Goal: Task Accomplishment & Management: Manage account settings

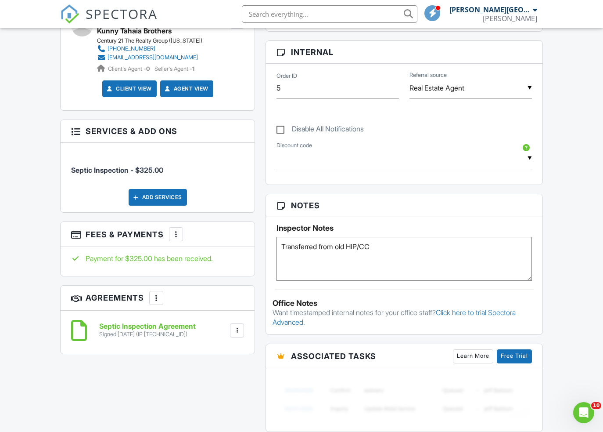
click at [375, 17] on input "text" at bounding box center [330, 14] width 176 height 18
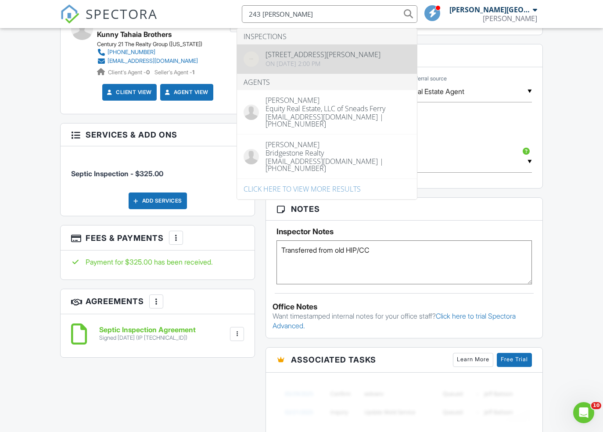
type input "243 snead"
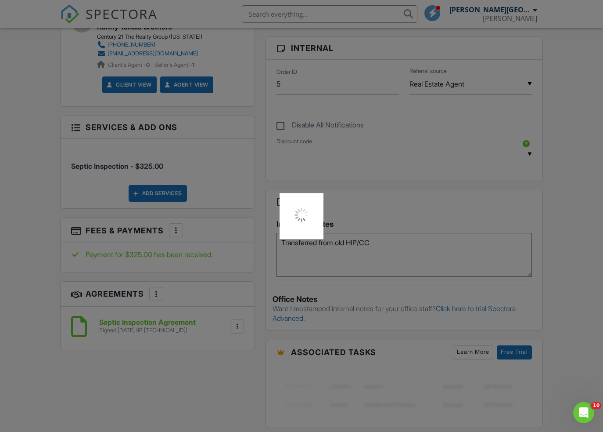
scroll to position [489, 0]
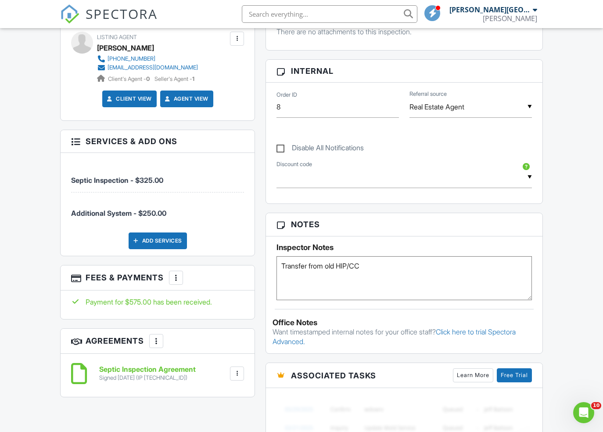
scroll to position [474, 0]
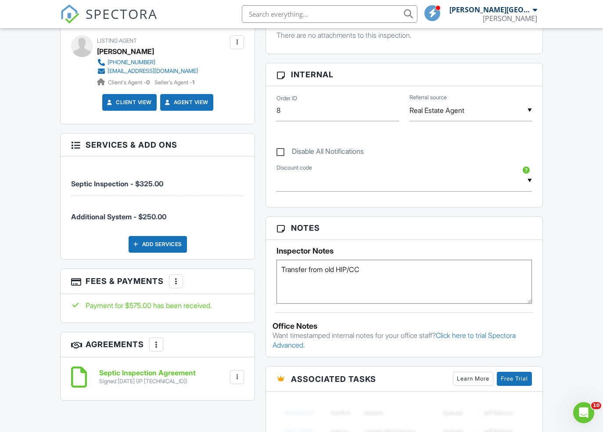
click at [289, 12] on input "text" at bounding box center [330, 14] width 176 height 18
click at [294, 16] on input "101cedar" at bounding box center [330, 14] width 176 height 18
click at [278, 15] on input "101 cedar" at bounding box center [330, 14] width 176 height 18
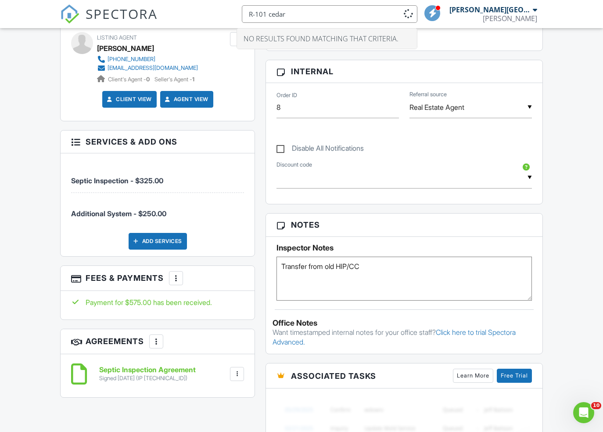
scroll to position [478, 0]
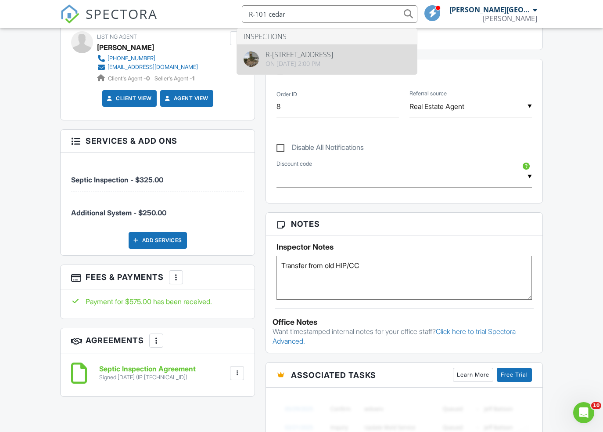
type input "R-101 cedar"
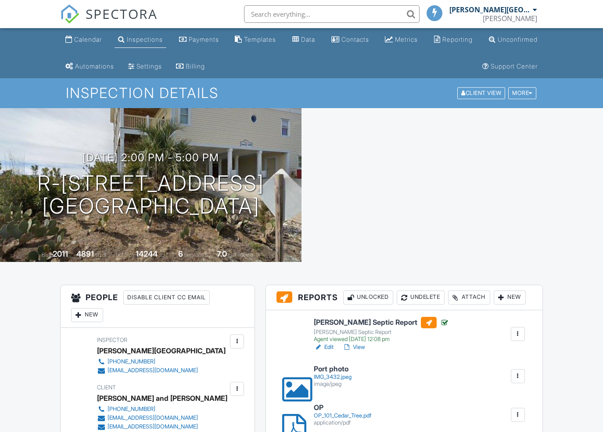
click at [213, 181] on h1 "R-101 Cedar Tree Ln Emerald Isle, NC 28594" at bounding box center [150, 195] width 227 height 47
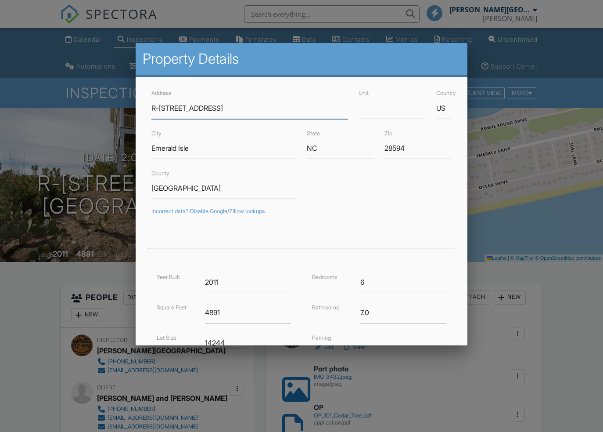
click at [155, 107] on input "R-101 Cedar Tree Ln" at bounding box center [250, 108] width 197 height 22
drag, startPoint x: 157, startPoint y: 108, endPoint x: 155, endPoint y: 116, distance: 8.3
click at [157, 108] on input "R-101 Cedar Tree Ln" at bounding box center [250, 108] width 197 height 22
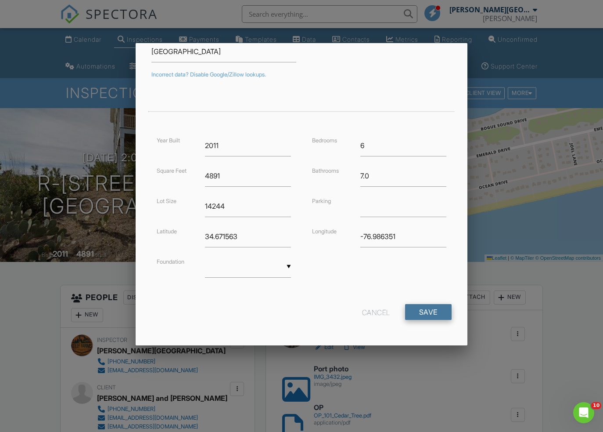
type input "Repair 101 Cedar Tree Ln"
click at [421, 311] on input "Save" at bounding box center [428, 312] width 47 height 16
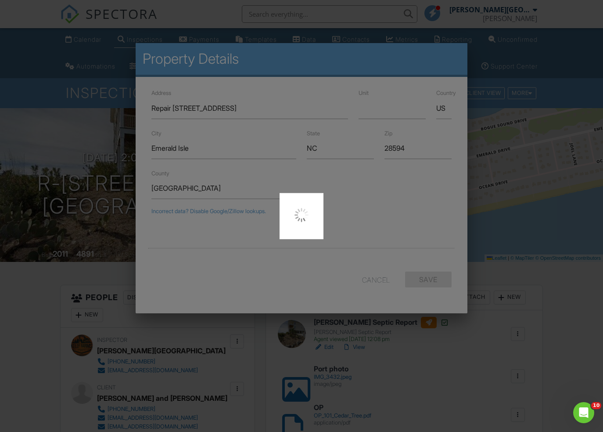
type input "34.6716304"
type input "-76.9863838"
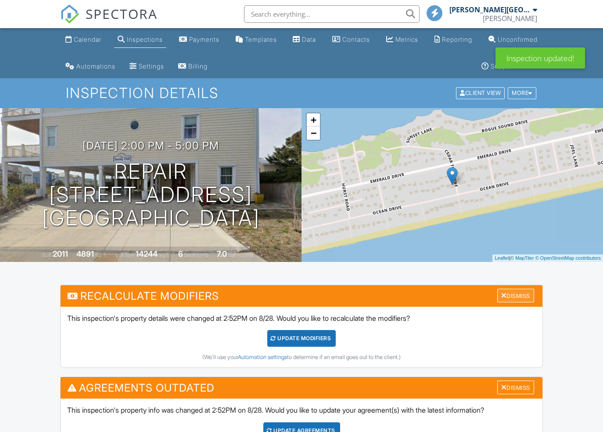
click at [526, 294] on div "Dismiss" at bounding box center [516, 296] width 37 height 14
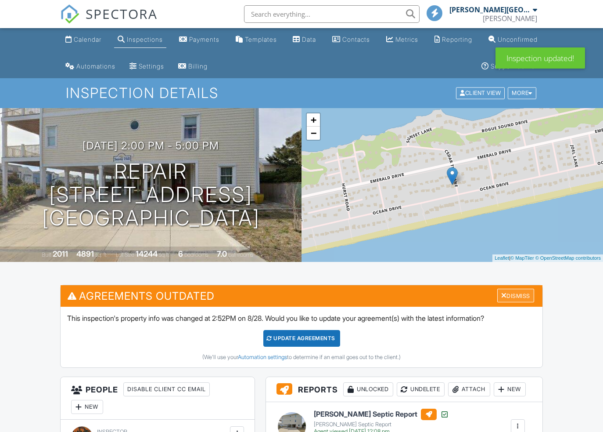
click at [526, 294] on div "Dismiss" at bounding box center [516, 296] width 37 height 14
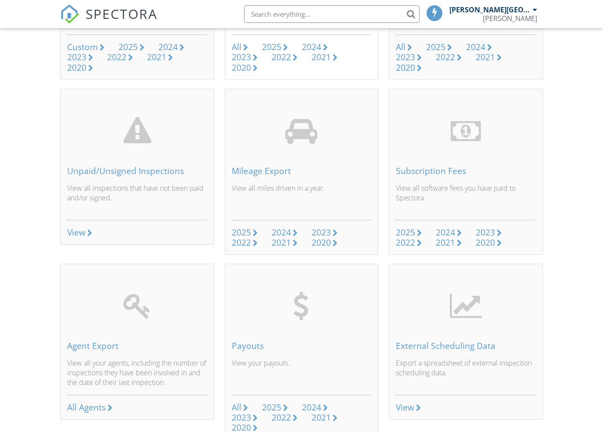
scroll to position [219, 0]
click at [307, 14] on input "text" at bounding box center [330, 14] width 176 height 18
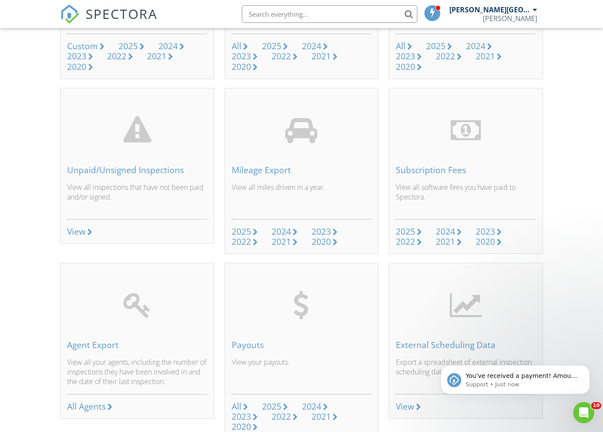
scroll to position [0, 0]
click at [303, 17] on input "text" at bounding box center [330, 14] width 176 height 18
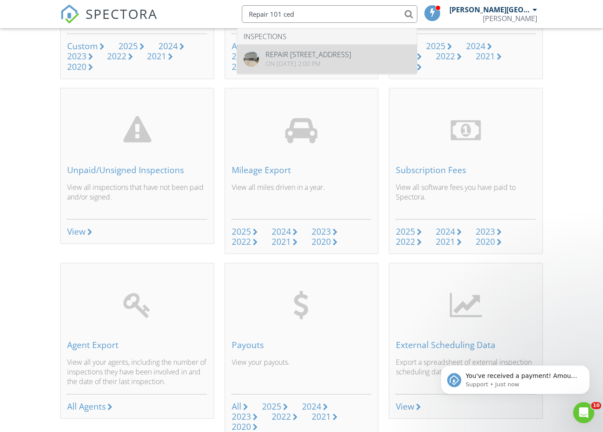
type input "Repair 101 ced"
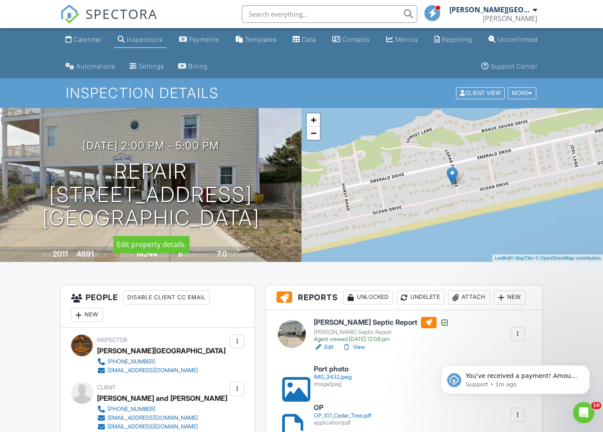
scroll to position [17, 0]
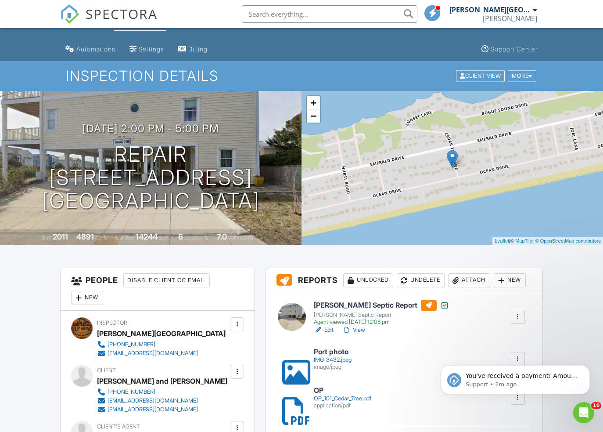
click at [288, 11] on input "text" at bounding box center [330, 14] width 176 height 18
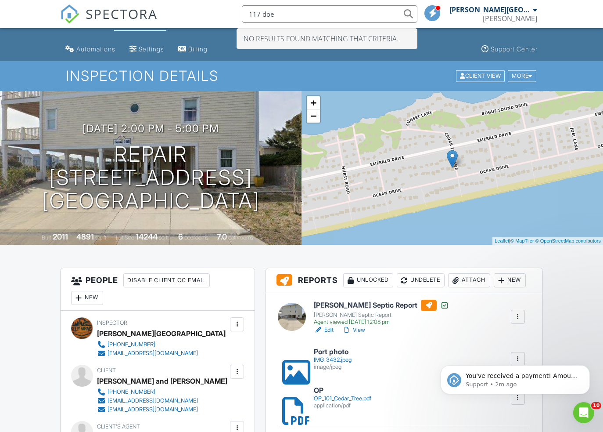
click at [280, 11] on input "117 doe" at bounding box center [330, 14] width 176 height 18
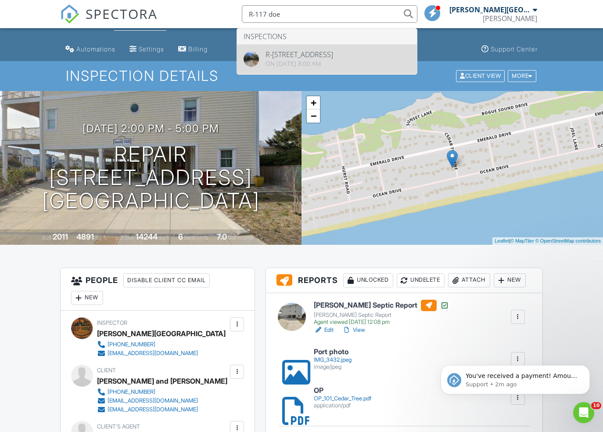
type input "R-117 doe"
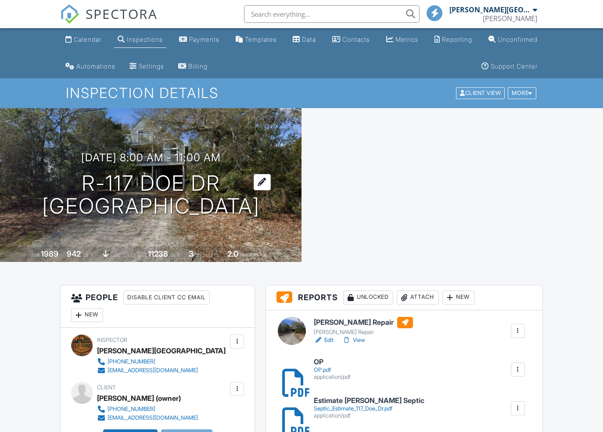
click at [163, 181] on h1 "R-117 Doe Dr Emerald Isle, NC 28594" at bounding box center [151, 195] width 218 height 47
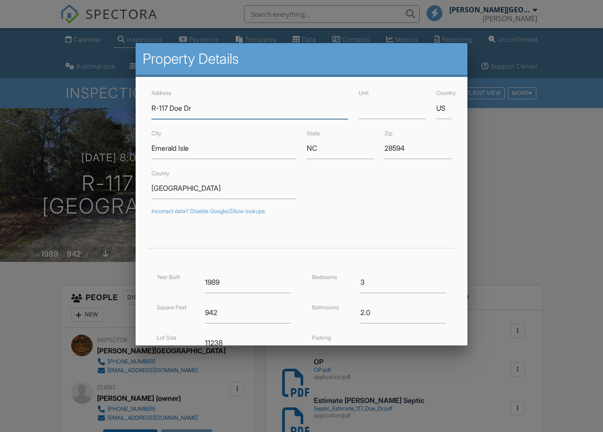
drag, startPoint x: 157, startPoint y: 108, endPoint x: 155, endPoint y: 115, distance: 7.4
click at [157, 108] on input "R-117 Doe Dr" at bounding box center [250, 108] width 197 height 22
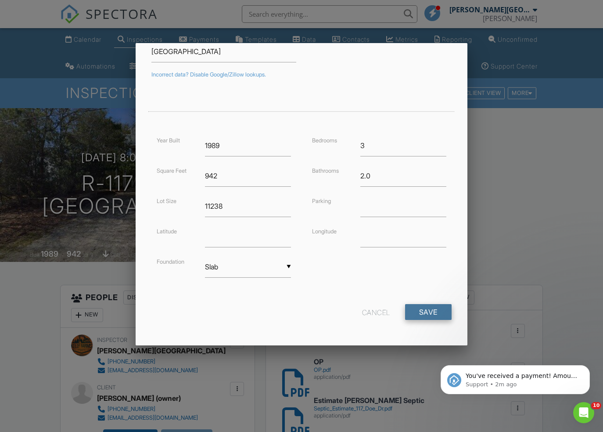
type input "Repair 117 Doe Dr"
click at [415, 310] on input "Save" at bounding box center [428, 312] width 47 height 16
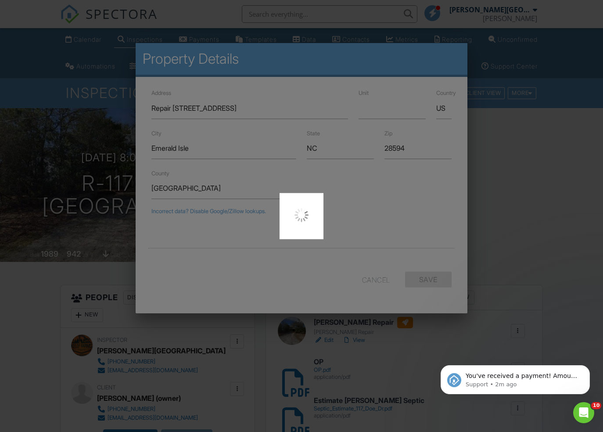
type input "34.656047"
type input "-77.06415899999999"
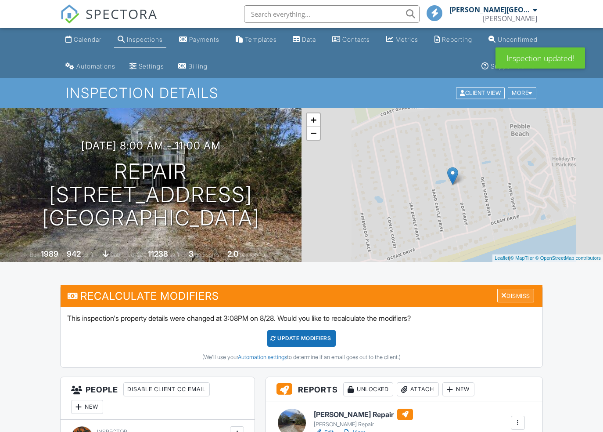
click at [513, 296] on div "Dismiss" at bounding box center [516, 296] width 37 height 14
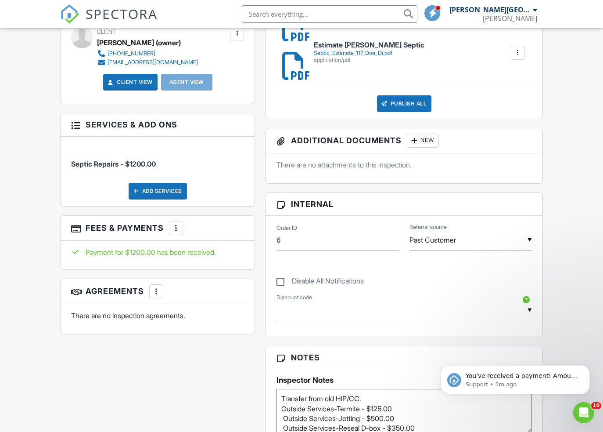
scroll to position [343, 0]
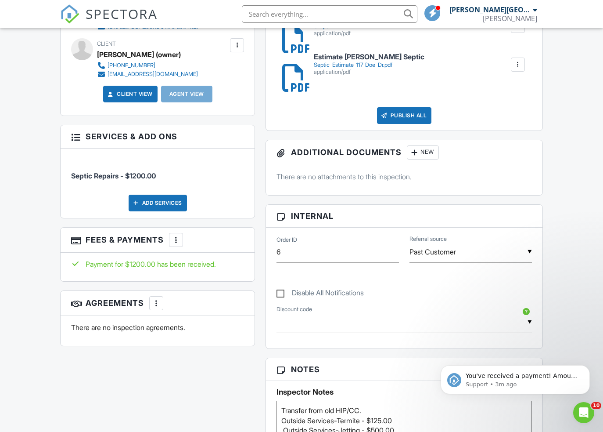
click at [294, 21] on input "text" at bounding box center [330, 14] width 176 height 18
click at [279, 13] on input "119 White" at bounding box center [330, 14] width 176 height 18
click at [329, 12] on input "R-119 White" at bounding box center [330, 14] width 176 height 18
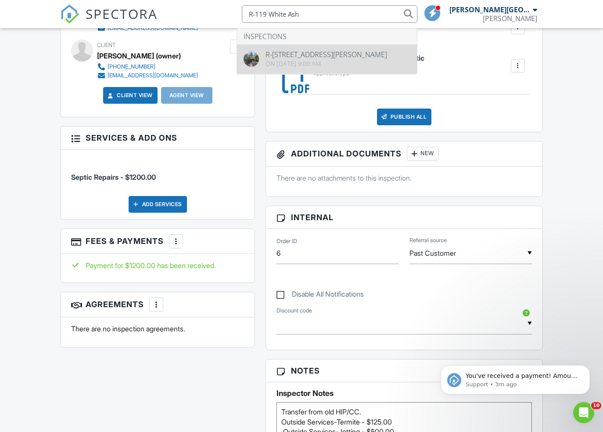
type input "R-119 White Ash"
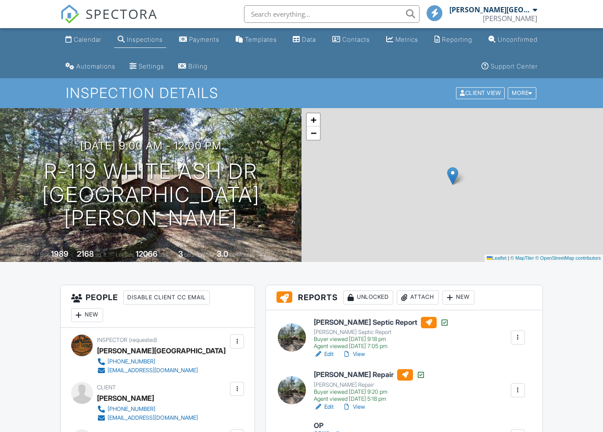
click at [206, 173] on h1 "R-119 White Ash Dr [GEOGRAPHIC_DATA][PERSON_NAME]" at bounding box center [151, 194] width 274 height 69
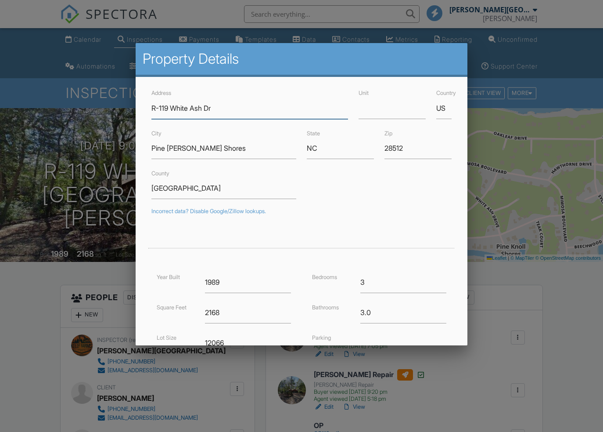
click at [160, 108] on input "R-119 White Ash Dr" at bounding box center [250, 108] width 197 height 22
drag, startPoint x: 159, startPoint y: 108, endPoint x: 148, endPoint y: 108, distance: 11.5
click at [148, 108] on div "Address R-[STREET_ADDRESS]" at bounding box center [249, 102] width 207 height 31
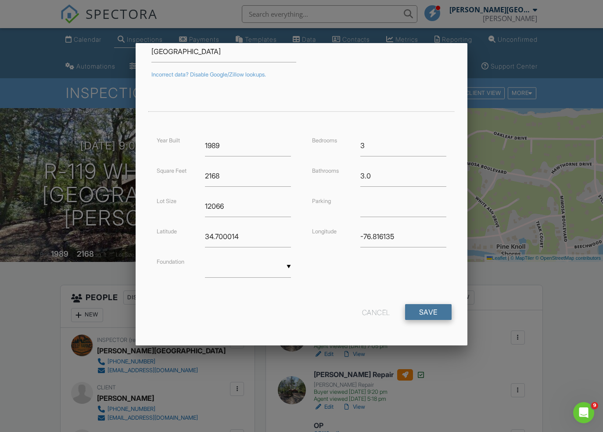
type input "Repair [STREET_ADDRESS]"
click at [420, 310] on input "Save" at bounding box center [428, 312] width 47 height 16
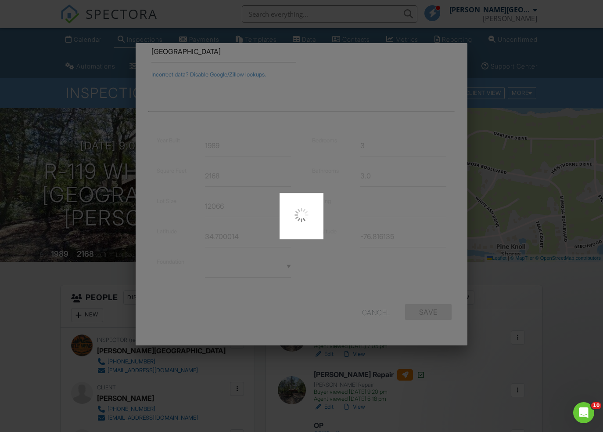
type input "34.7000138"
type input "-76.81613469999999"
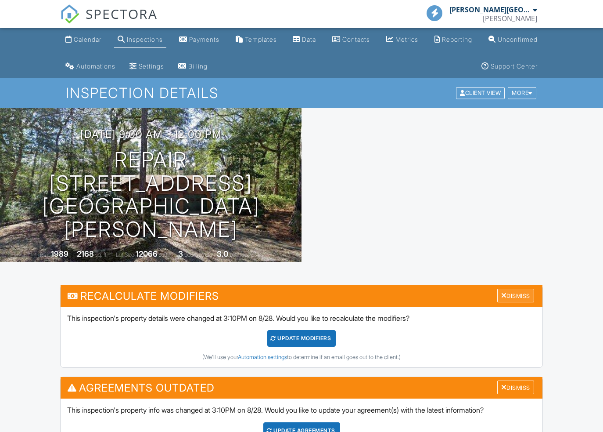
drag, startPoint x: 0, startPoint y: 0, endPoint x: 516, endPoint y: 295, distance: 594.5
click at [517, 295] on div "Dismiss" at bounding box center [516, 296] width 37 height 14
click at [516, 295] on div "Dismiss" at bounding box center [516, 296] width 37 height 14
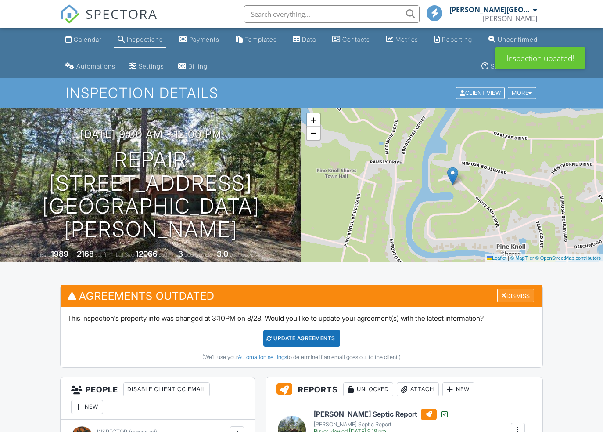
click at [516, 295] on div "Dismiss" at bounding box center [516, 296] width 37 height 14
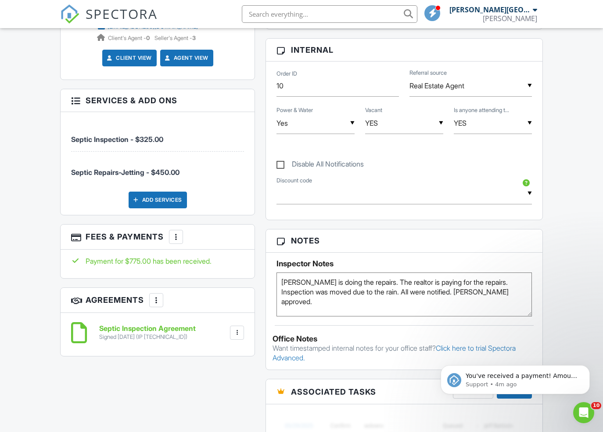
click at [180, 232] on div at bounding box center [176, 236] width 9 height 9
click at [211, 258] on li "Edit Fees & Payments" at bounding box center [221, 264] width 92 height 22
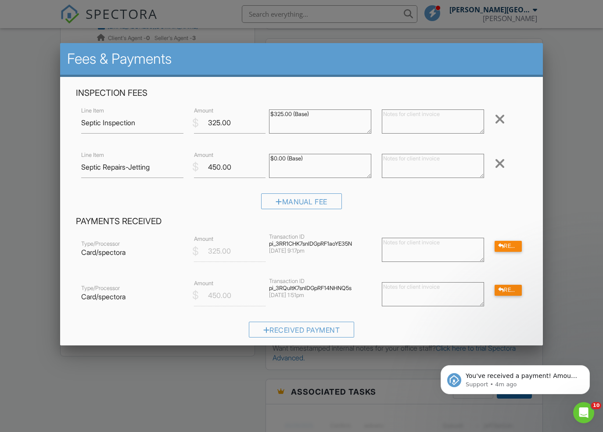
click at [493, 331] on div "Received Payment" at bounding box center [301, 332] width 451 height 22
click at [561, 329] on div at bounding box center [301, 226] width 603 height 540
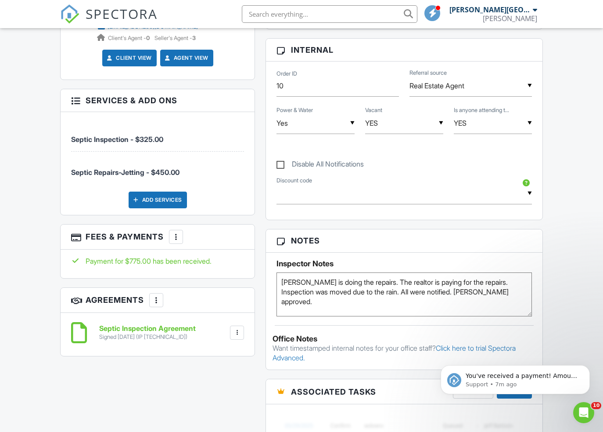
click at [316, 13] on input "text" at bounding box center [330, 14] width 176 height 18
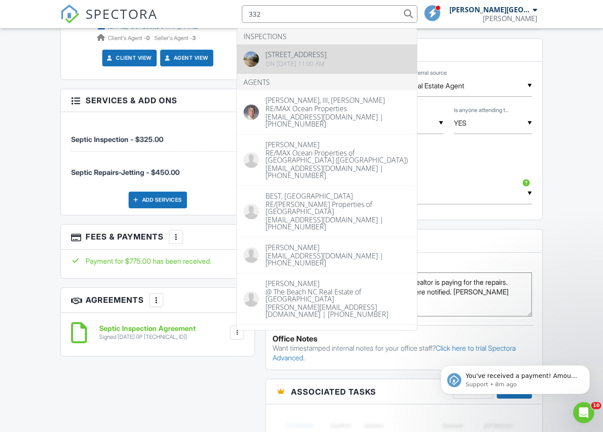
type input "332"
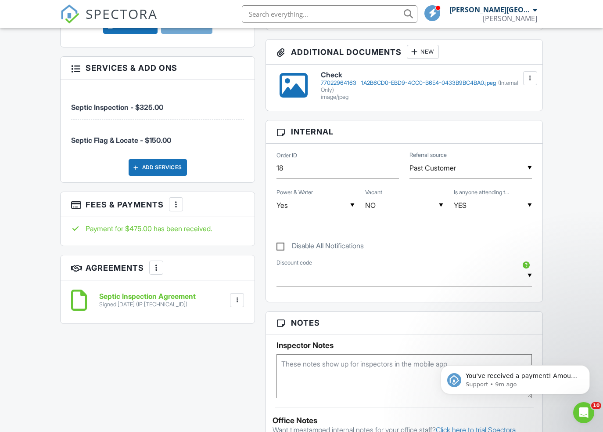
click at [312, 16] on input "text" at bounding box center [330, 14] width 176 height 18
paste input "[STREET_ADDRESS]"
click at [281, 16] on input "126 English St" at bounding box center [330, 14] width 176 height 18
click at [335, 15] on input "R-126 English St" at bounding box center [330, 14] width 176 height 18
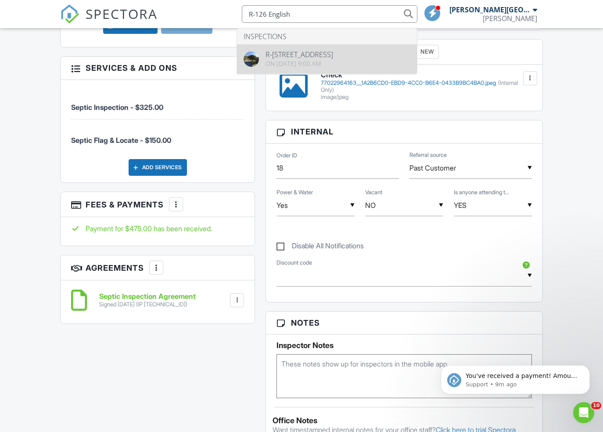
type input "R-126 English"
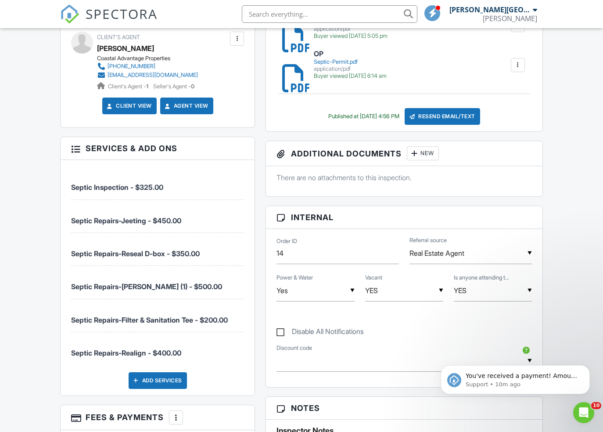
scroll to position [399, 0]
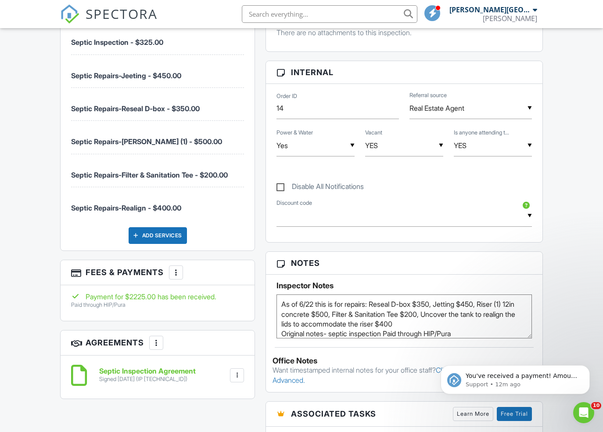
click at [175, 273] on div at bounding box center [176, 272] width 9 height 9
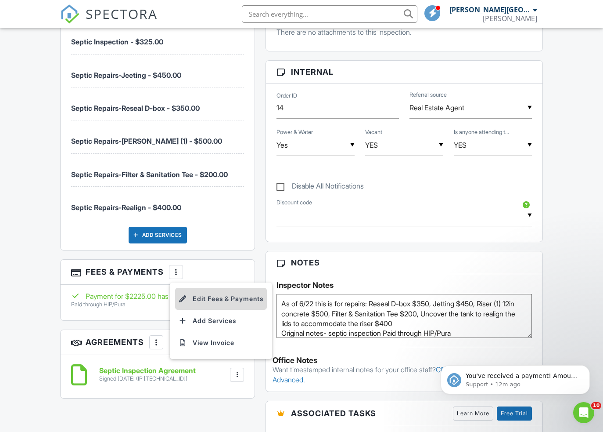
click at [216, 298] on li "Edit Fees & Payments" at bounding box center [221, 299] width 92 height 22
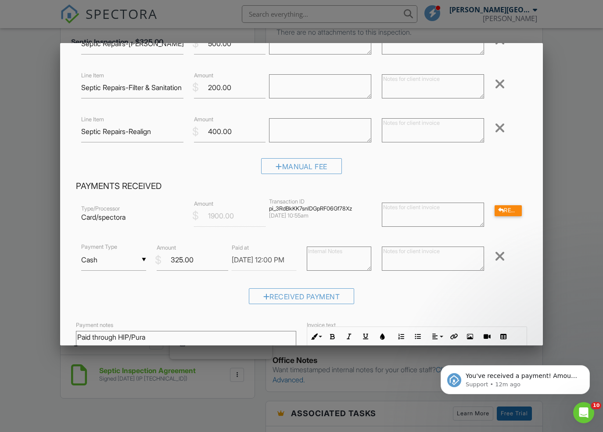
scroll to position [211, 0]
click at [579, 300] on div at bounding box center [301, 226] width 603 height 540
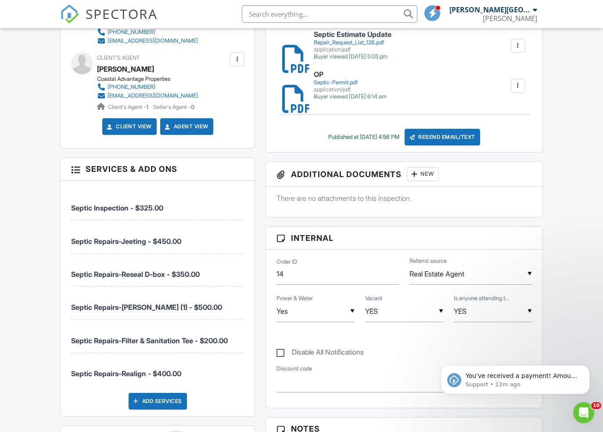
scroll to position [0, 0]
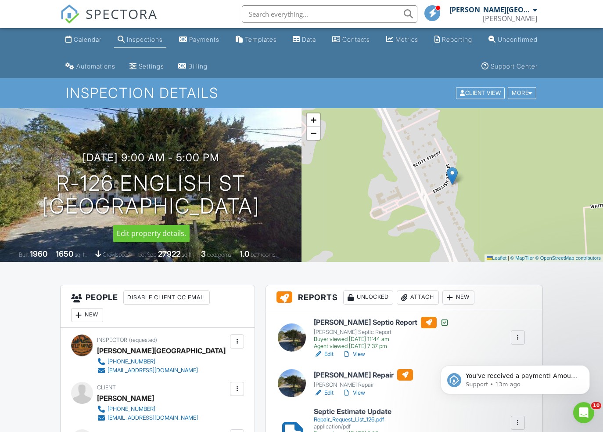
click at [0, 0] on div at bounding box center [0, 0] width 0 height 0
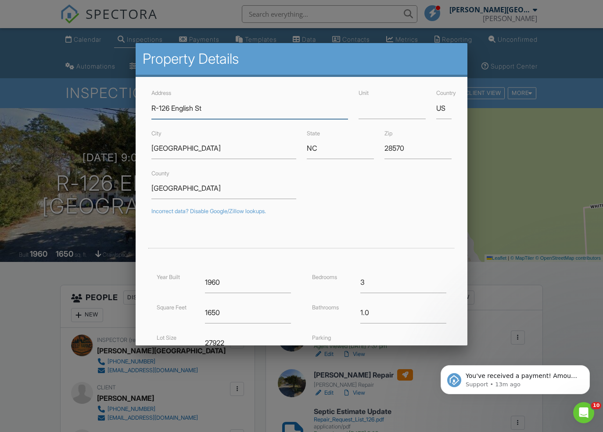
click at [159, 108] on input "R-126 English St" at bounding box center [250, 108] width 197 height 22
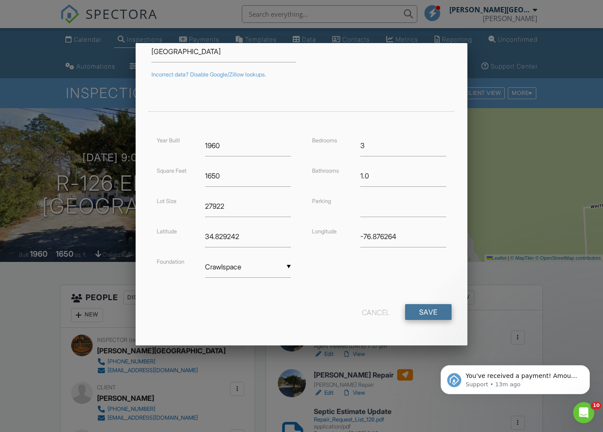
type input "Repair 126 English St"
click at [433, 315] on input "Save" at bounding box center [428, 312] width 47 height 16
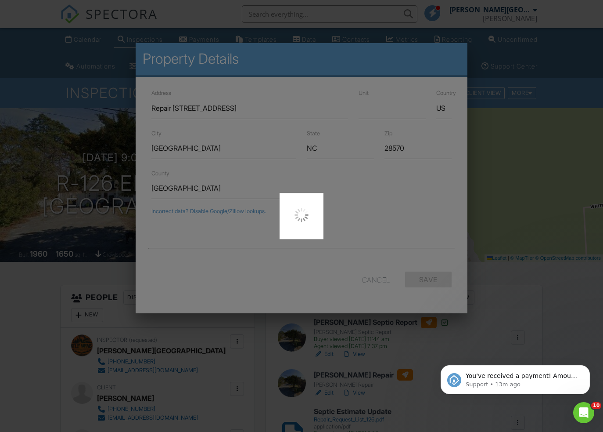
scroll to position [0, 0]
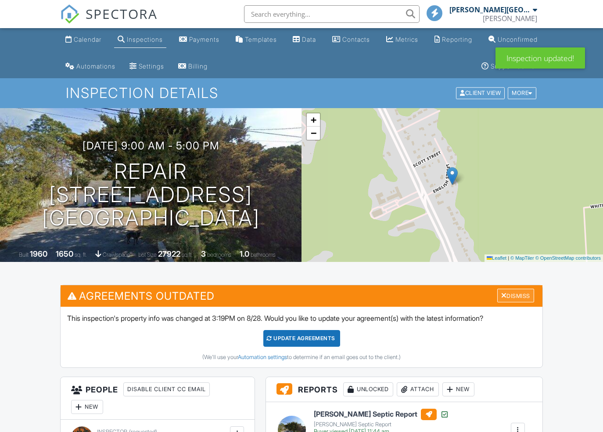
click at [516, 297] on div "Dismiss" at bounding box center [516, 296] width 37 height 14
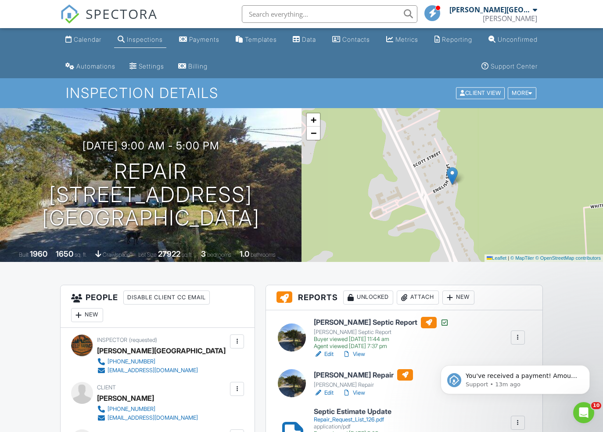
click at [292, 19] on input "text" at bounding box center [330, 14] width 176 height 18
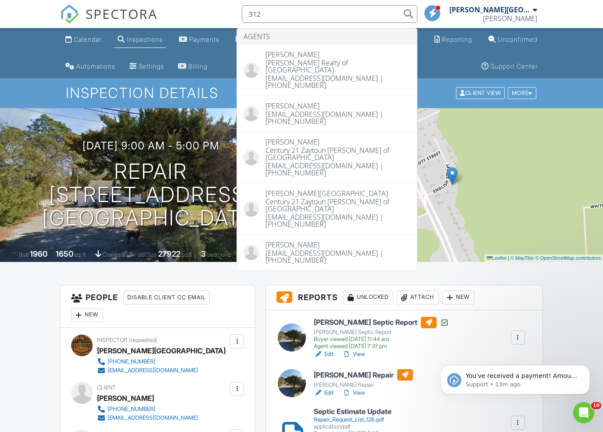
click at [279, 17] on input "312" at bounding box center [330, 14] width 176 height 18
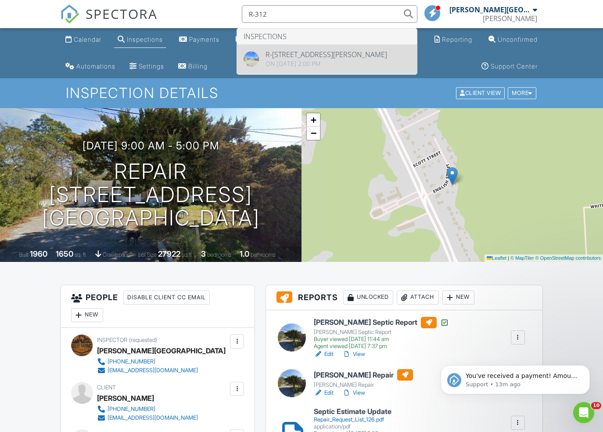
type input "R-312"
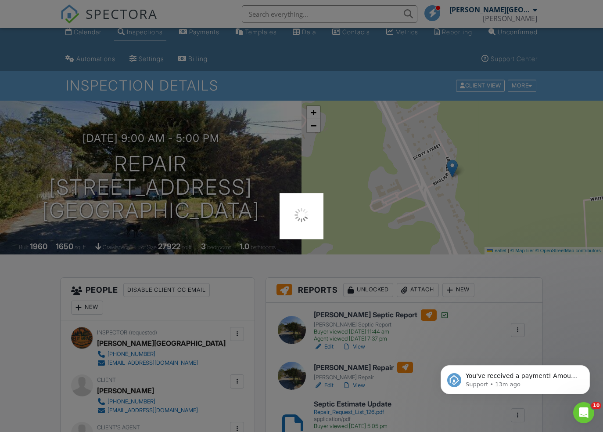
scroll to position [10, 0]
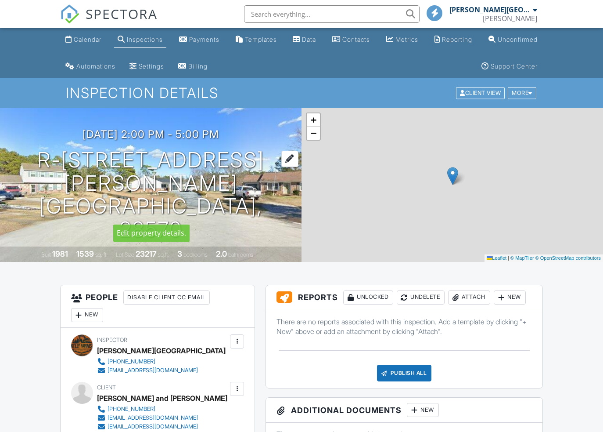
click at [228, 185] on h1 "R-[STREET_ADDRESS][PERSON_NAME] [GEOGRAPHIC_DATA], 28570" at bounding box center [151, 194] width 274 height 93
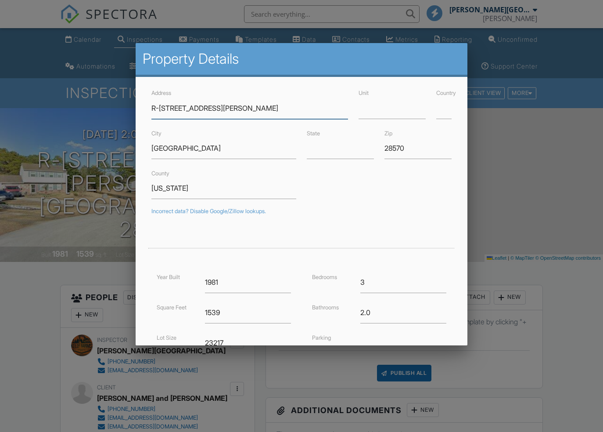
click at [159, 108] on input "R-312 Murdoch Rd" at bounding box center [250, 108] width 197 height 22
drag, startPoint x: 159, startPoint y: 108, endPoint x: 150, endPoint y: 106, distance: 9.5
click at [150, 106] on div "Address R-312 Murdoch Rd" at bounding box center [249, 102] width 207 height 31
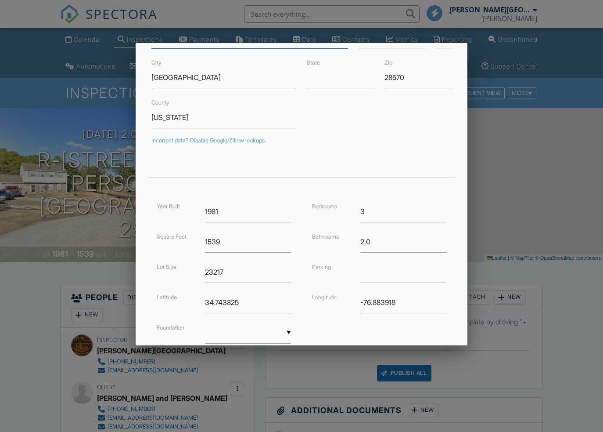
scroll to position [137, 0]
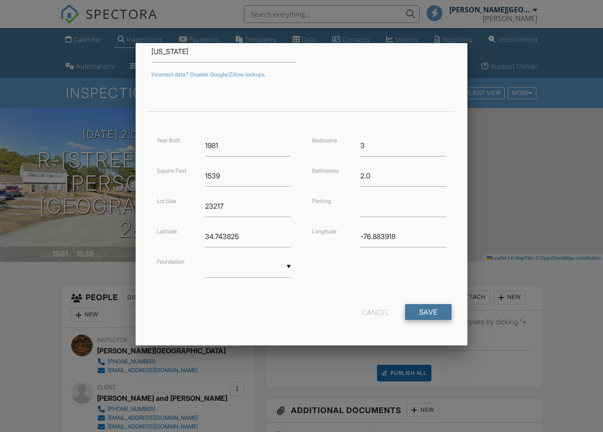
type input "Repair 312 Murdoch Rd"
click at [436, 314] on input "Save" at bounding box center [428, 312] width 47 height 16
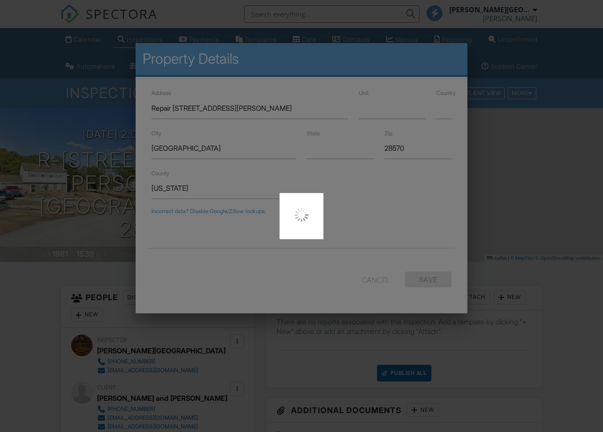
scroll to position [0, 0]
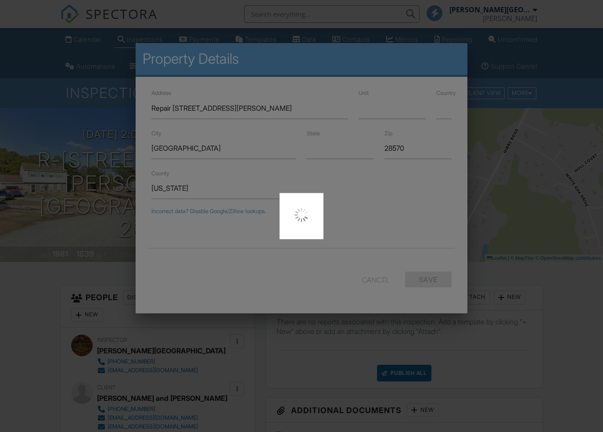
type input "-76.8839175"
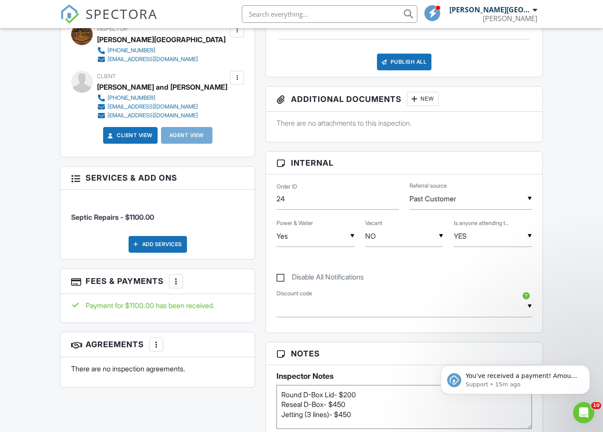
click at [73, 15] on img at bounding box center [69, 13] width 19 height 19
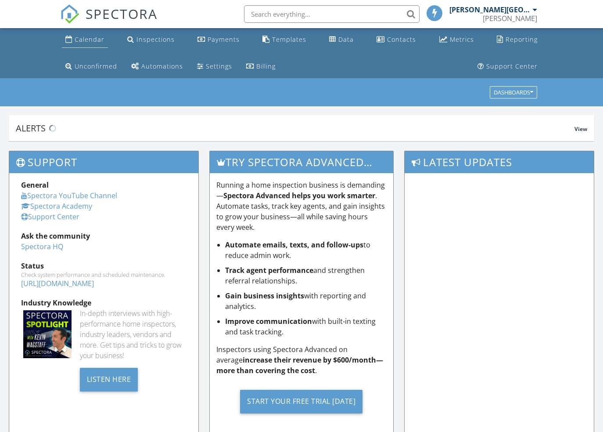
scroll to position [1, 0]
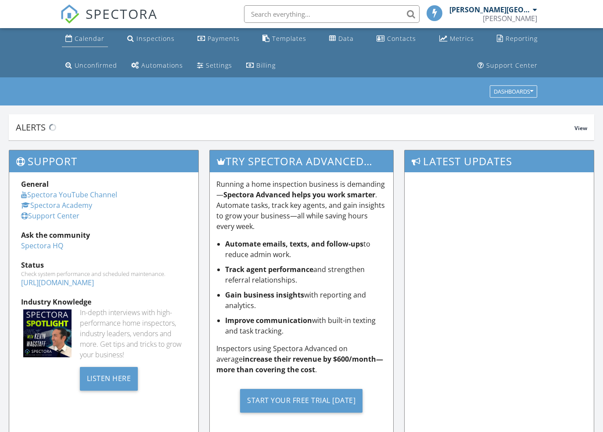
click at [94, 43] on link "Calendar" at bounding box center [85, 39] width 46 height 16
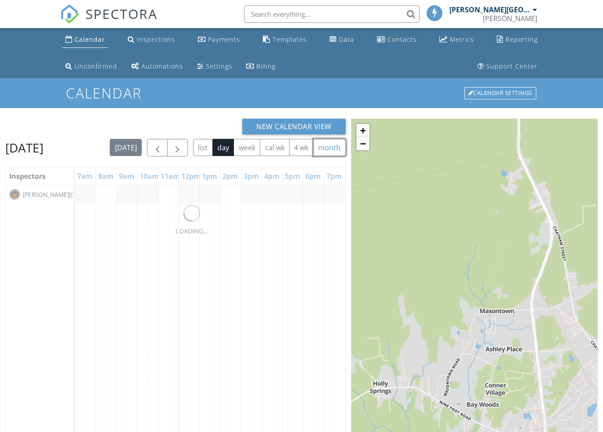
click at [314, 156] on button "month" at bounding box center [330, 147] width 32 height 17
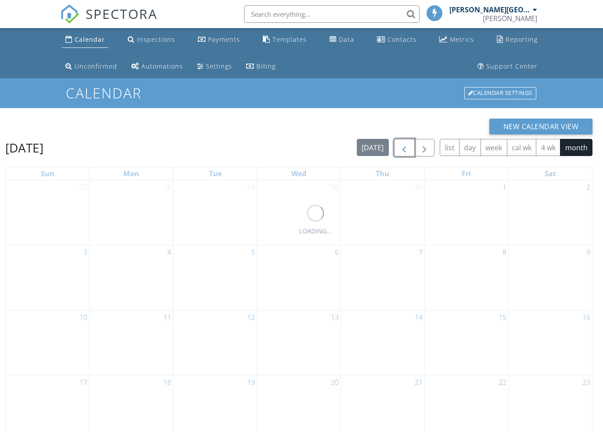
click at [406, 150] on span "button" at bounding box center [404, 148] width 11 height 11
click at [407, 150] on span "button" at bounding box center [404, 148] width 11 height 11
click at [407, 149] on span "button" at bounding box center [404, 148] width 11 height 11
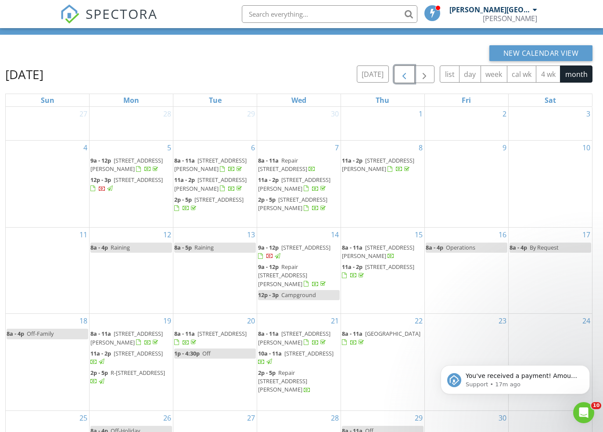
scroll to position [144, 0]
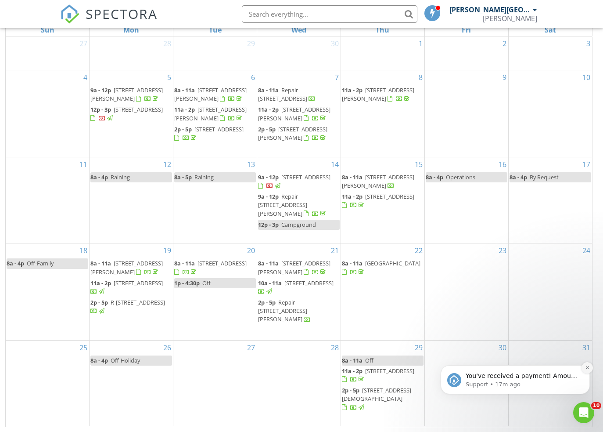
click at [588, 369] on icon "Dismiss notification" at bounding box center [587, 367] width 5 height 5
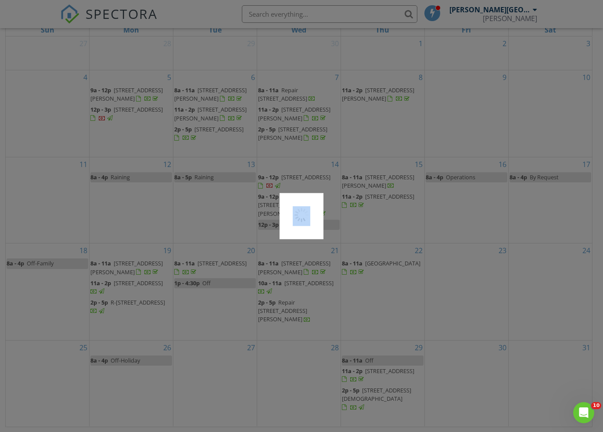
click at [126, 112] on div at bounding box center [301, 216] width 603 height 432
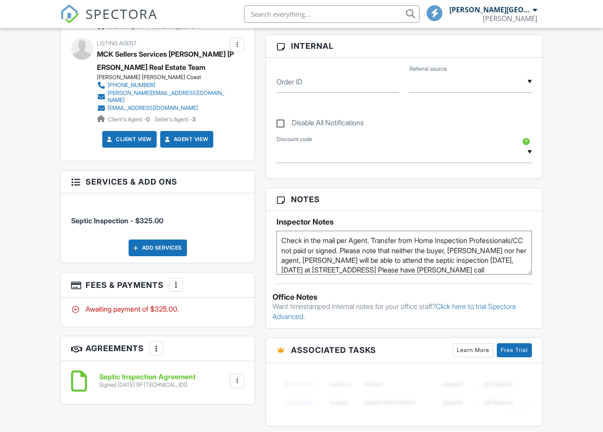
scroll to position [475, 0]
click at [175, 283] on div at bounding box center [176, 284] width 9 height 9
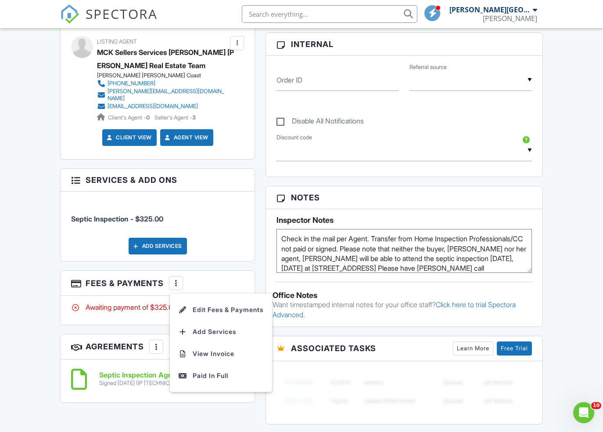
scroll to position [478, 0]
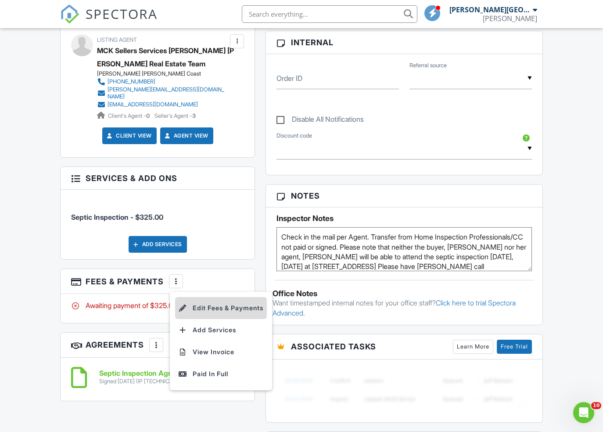
click at [214, 305] on li "Edit Fees & Payments" at bounding box center [221, 308] width 92 height 22
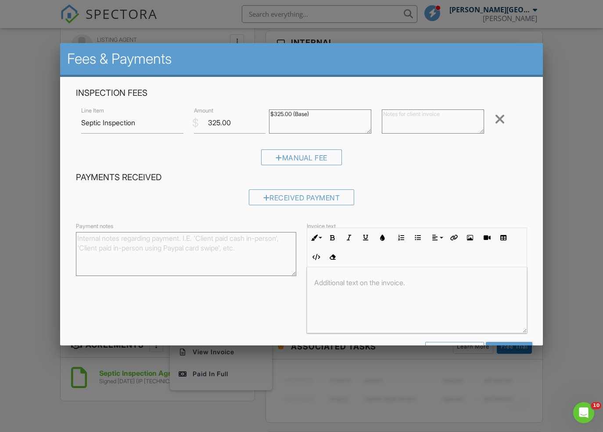
click at [500, 121] on div at bounding box center [500, 119] width 11 height 14
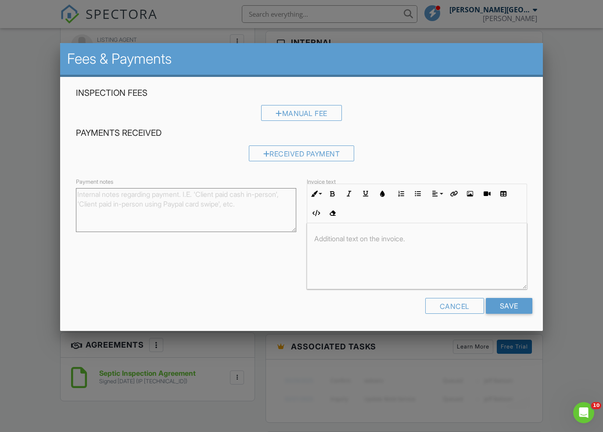
click at [549, 220] on div at bounding box center [301, 226] width 603 height 540
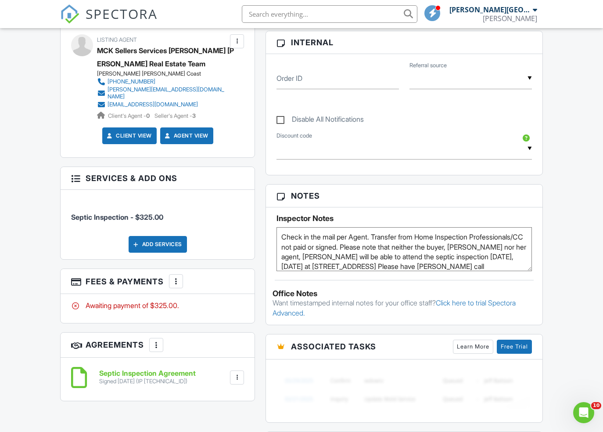
drag, startPoint x: 282, startPoint y: 237, endPoint x: 375, endPoint y: 237, distance: 92.7
click at [375, 237] on textarea "Check in the mail per Agent. Transfer from Home Inspection Professionals/CC not…" at bounding box center [404, 249] width 255 height 44
click at [178, 278] on div at bounding box center [176, 281] width 9 height 9
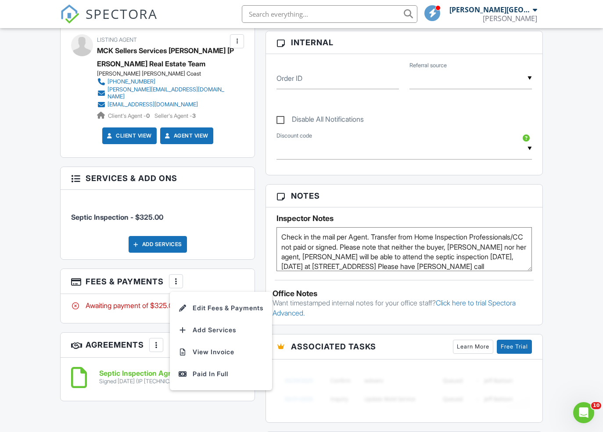
click at [207, 307] on li "Edit Fees & Payments" at bounding box center [221, 308] width 92 height 22
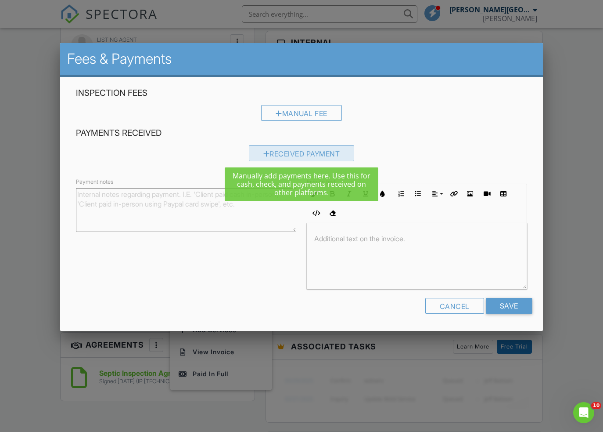
click at [302, 152] on div "Received Payment" at bounding box center [302, 153] width 106 height 16
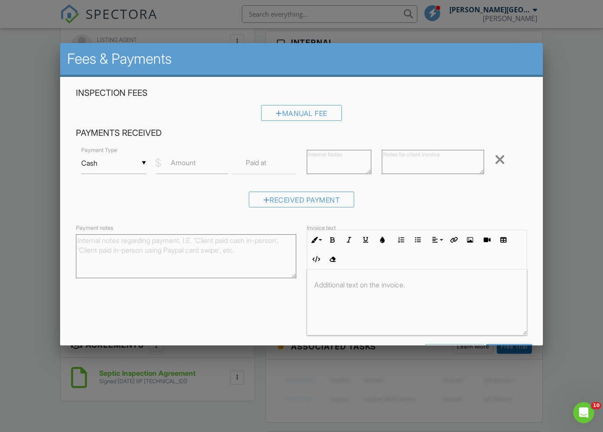
click at [134, 164] on div "▼ Cash Cash Check On-Site Card Other Cash Check On-Site Card Other" at bounding box center [113, 163] width 65 height 22
drag, startPoint x: 109, startPoint y: 199, endPoint x: 147, endPoint y: 185, distance: 40.1
click at [110, 199] on span "Check" at bounding box center [113, 206] width 51 height 22
type input "Check"
click at [175, 167] on label "Amount" at bounding box center [183, 163] width 25 height 10
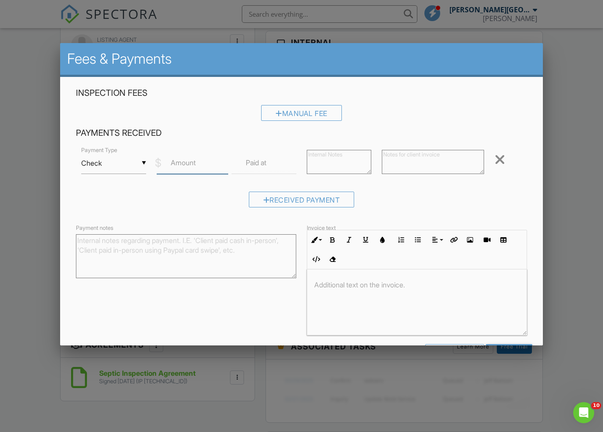
click at [175, 167] on input "Amount" at bounding box center [193, 163] width 72 height 22
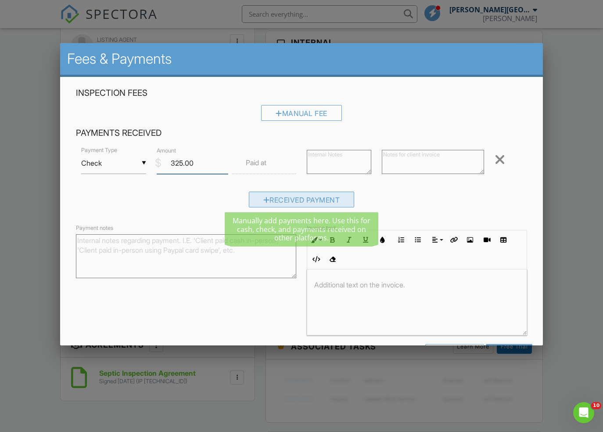
type input "325.00"
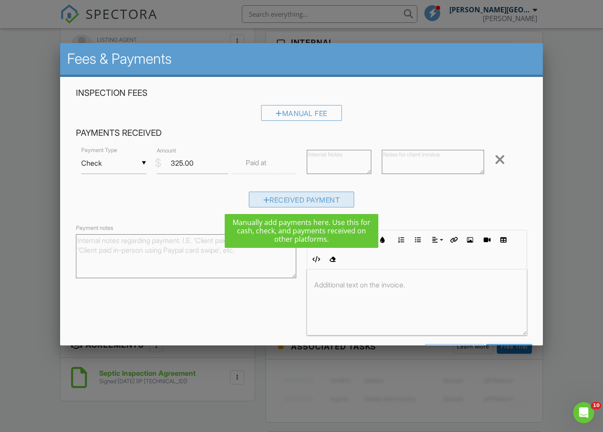
click at [310, 201] on div "Received Payment" at bounding box center [302, 199] width 106 height 16
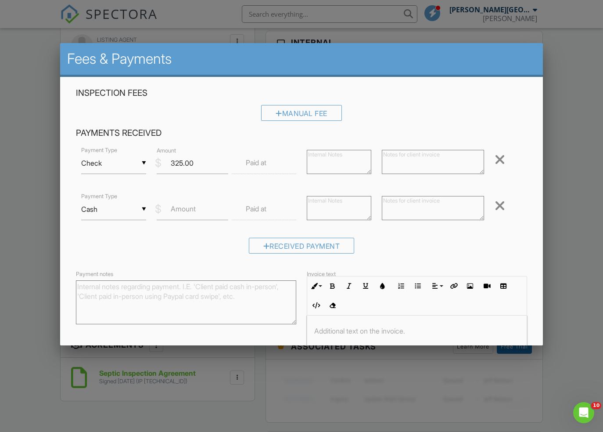
click at [504, 207] on div at bounding box center [500, 206] width 11 height 14
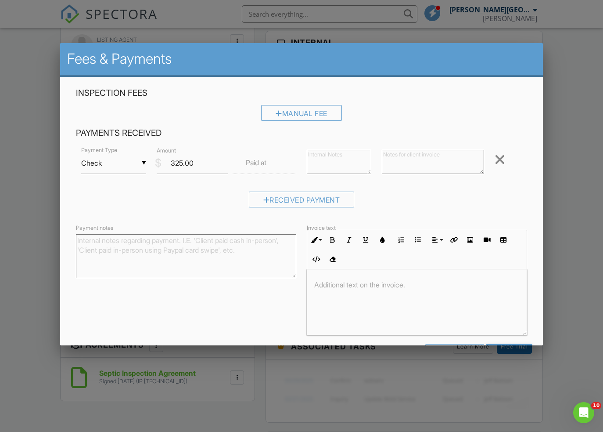
scroll to position [31, 0]
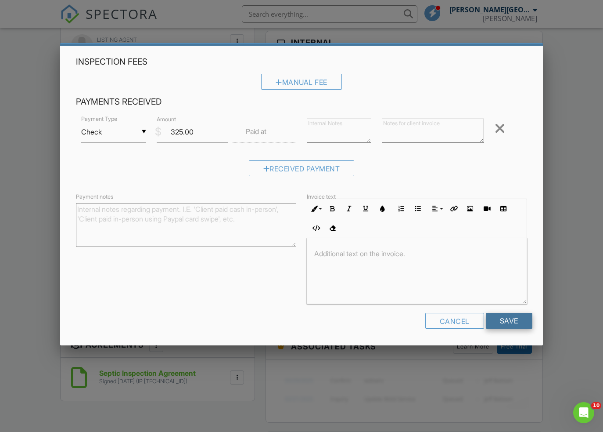
click at [515, 319] on input "Save" at bounding box center [509, 321] width 47 height 16
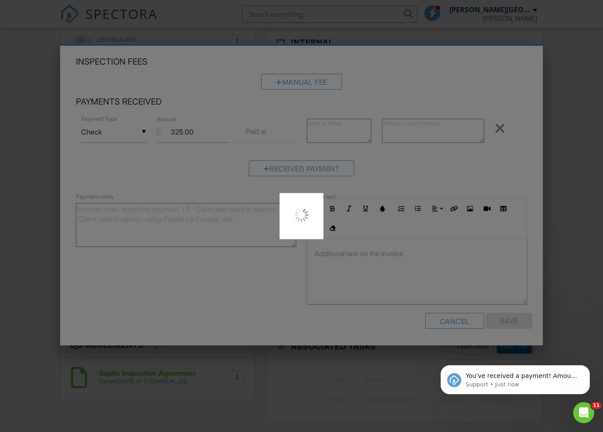
scroll to position [0, 0]
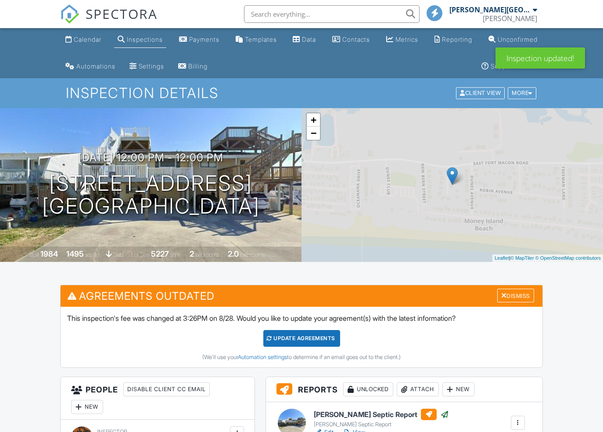
scroll to position [570, 0]
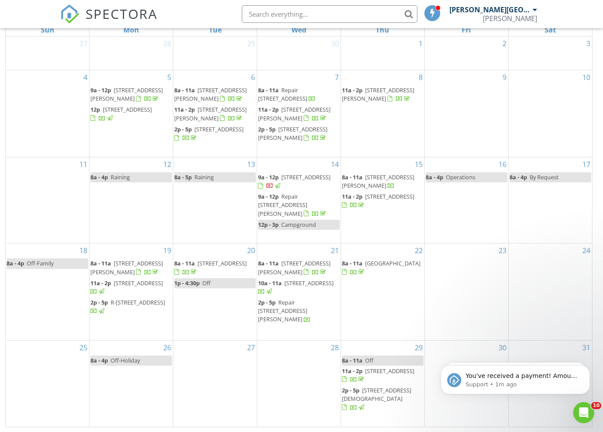
scroll to position [141, 0]
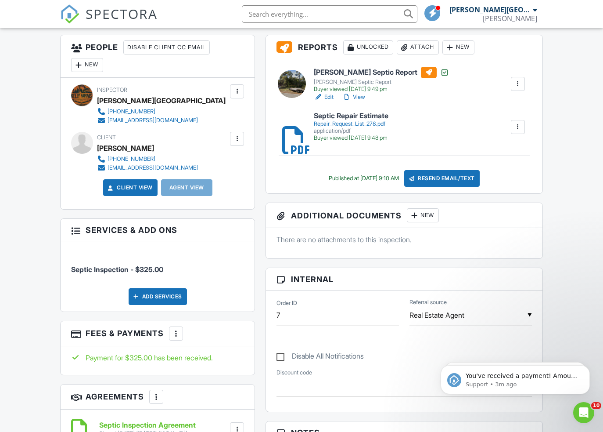
scroll to position [254, 0]
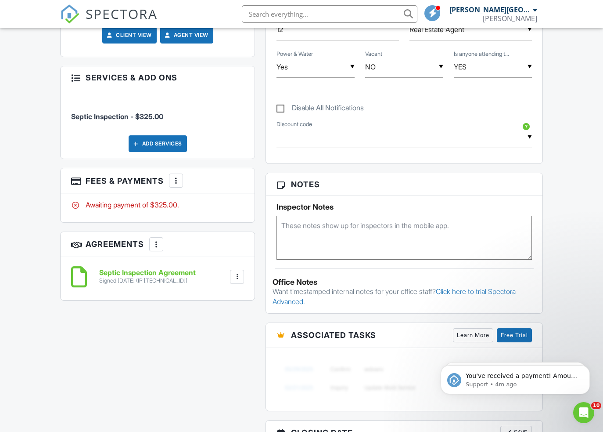
click at [180, 178] on div at bounding box center [176, 180] width 9 height 9
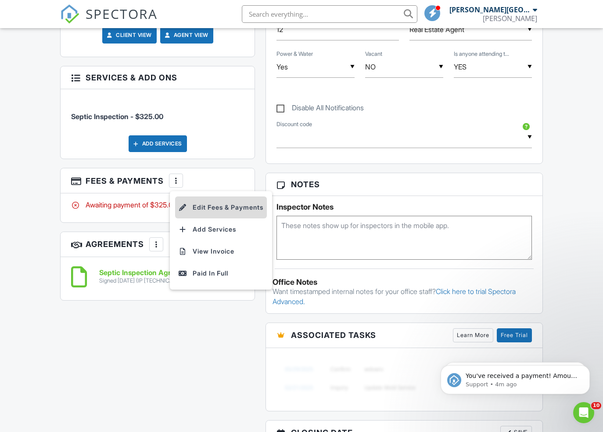
click at [216, 206] on li "Edit Fees & Payments" at bounding box center [221, 207] width 92 height 22
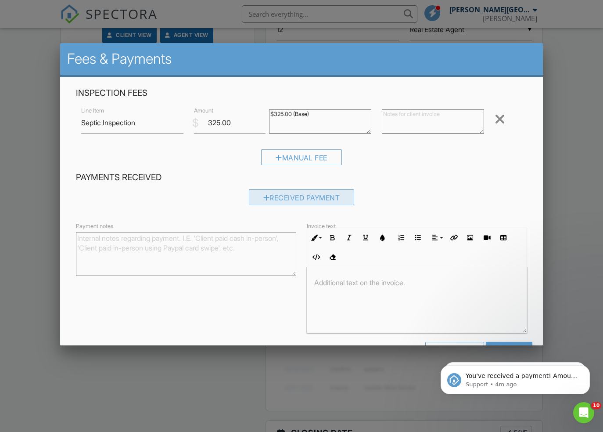
click at [310, 195] on div "Received Payment" at bounding box center [302, 197] width 106 height 16
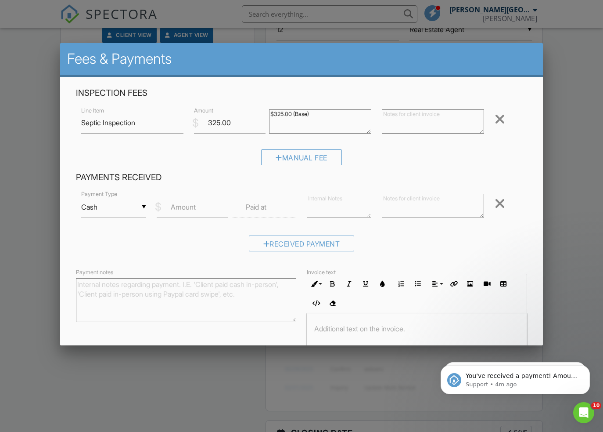
click at [141, 206] on div "▼ Cash Cash Check On-Site Card Other Cash Check On-Site Card Other" at bounding box center [113, 207] width 65 height 22
click at [120, 242] on span "Check" at bounding box center [113, 250] width 51 height 22
type input "Check"
click at [181, 214] on input "Amount" at bounding box center [193, 207] width 72 height 22
type input "325.00"
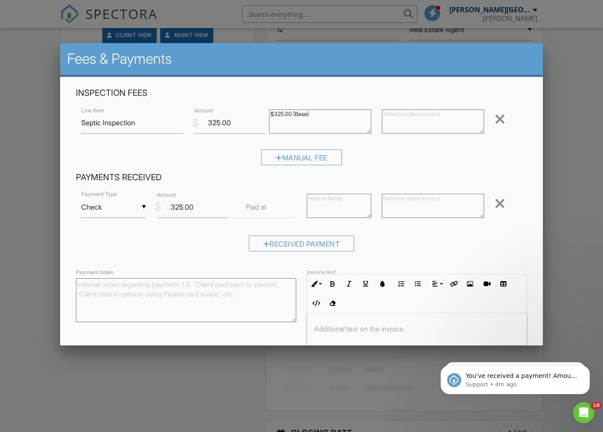
click at [314, 205] on textarea at bounding box center [339, 206] width 65 height 24
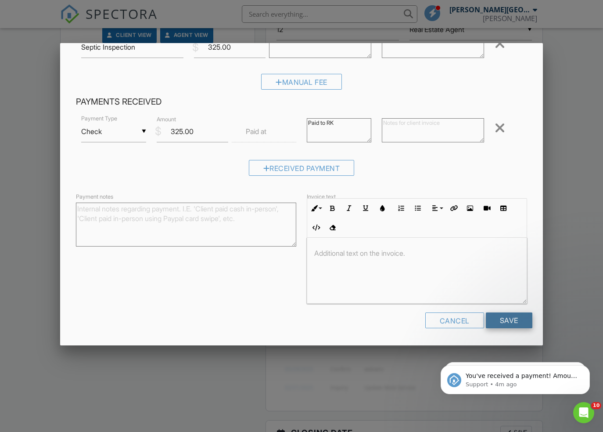
type textarea "Paid to RK"
click at [501, 316] on input "Save" at bounding box center [509, 320] width 47 height 16
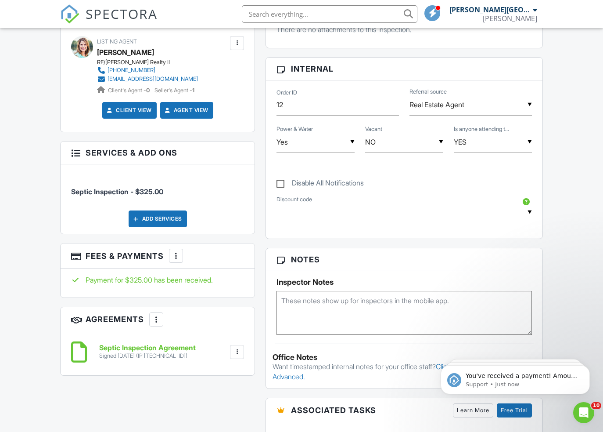
scroll to position [442, 0]
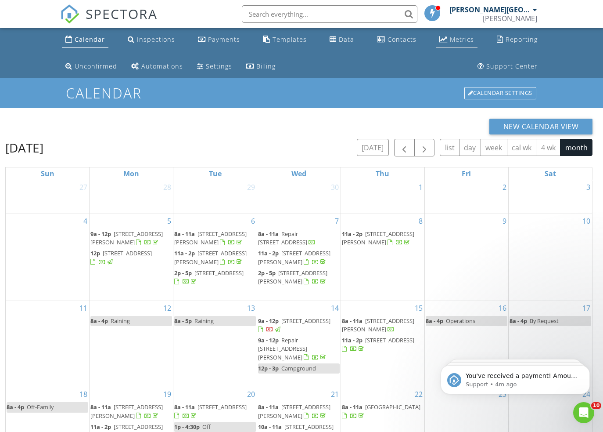
click at [450, 41] on div "Metrics" at bounding box center [462, 39] width 24 height 8
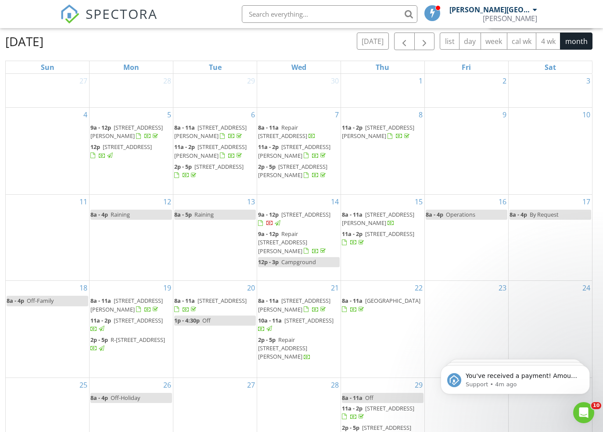
scroll to position [107, 0]
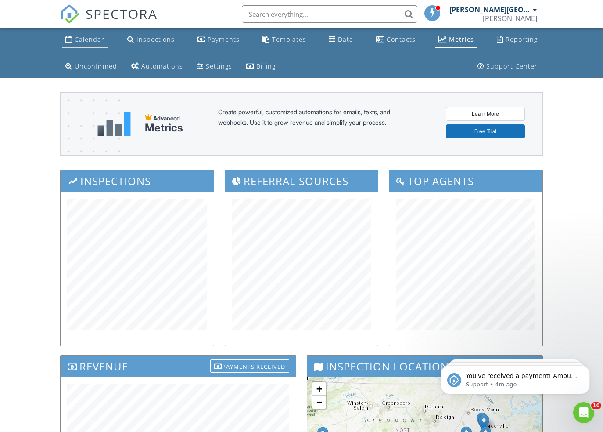
click at [87, 43] on div "Calendar" at bounding box center [90, 39] width 30 height 8
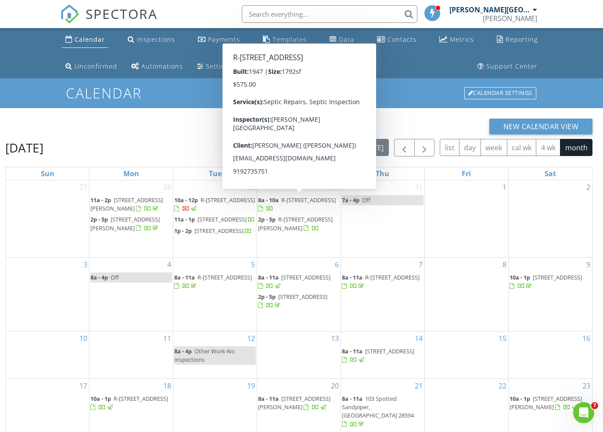
click at [287, 201] on span "R-[STREET_ADDRESS]" at bounding box center [309, 200] width 54 height 8
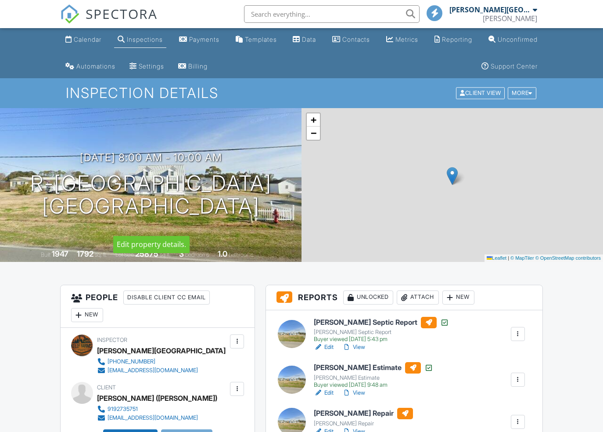
click at [222, 174] on h1 "R-[GEOGRAPHIC_DATA] [GEOGRAPHIC_DATA], NC 28531" at bounding box center [151, 195] width 242 height 47
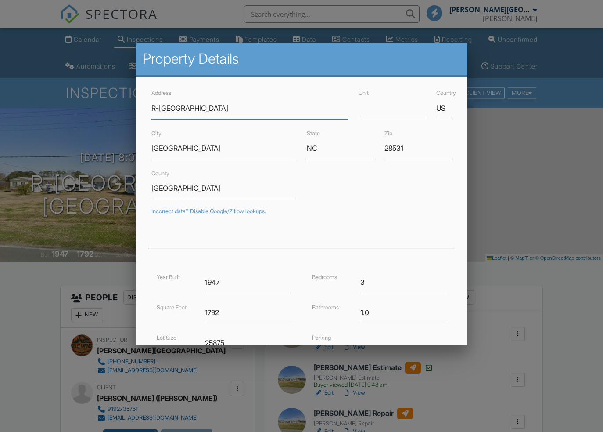
click at [155, 110] on input "R-889 Island Rd" at bounding box center [250, 108] width 197 height 22
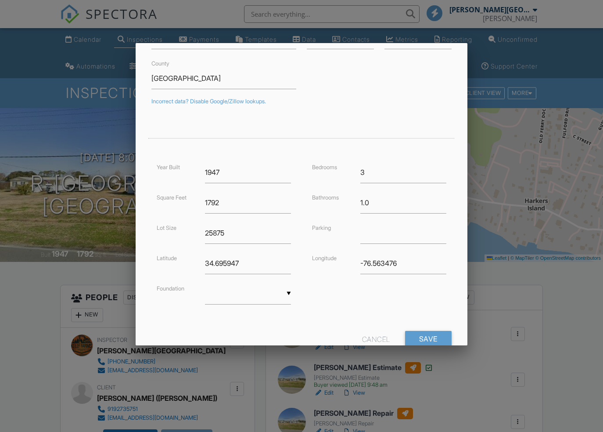
scroll to position [137, 0]
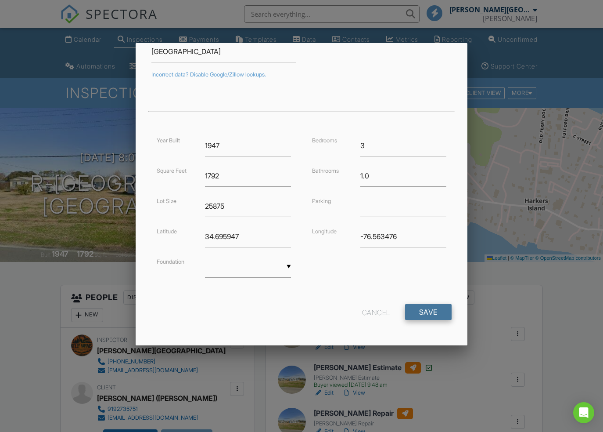
type input "Repair 889 Island Rd"
drag, startPoint x: 433, startPoint y: 315, endPoint x: 425, endPoint y: 302, distance: 15.4
click at [433, 313] on input "Save" at bounding box center [428, 312] width 47 height 16
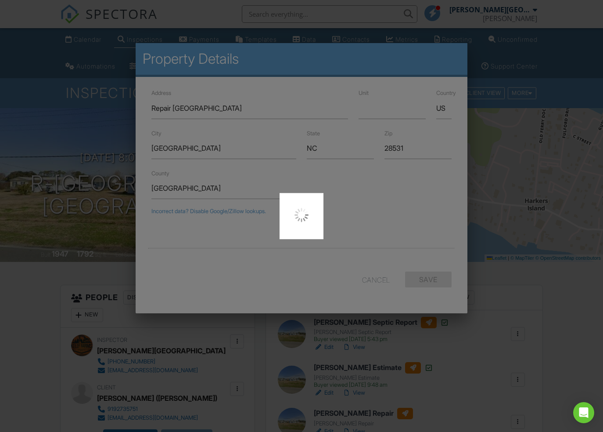
scroll to position [0, 0]
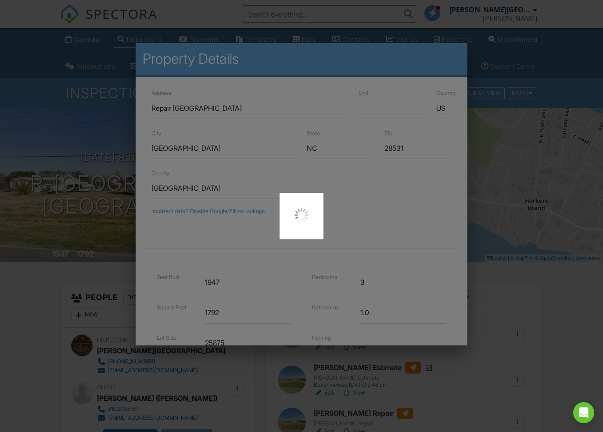
type input "34.6959474"
type input "-76.5634757"
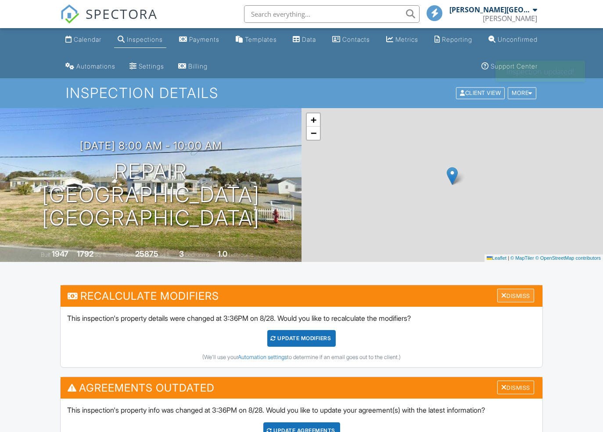
click at [508, 296] on div "Dismiss" at bounding box center [516, 296] width 37 height 14
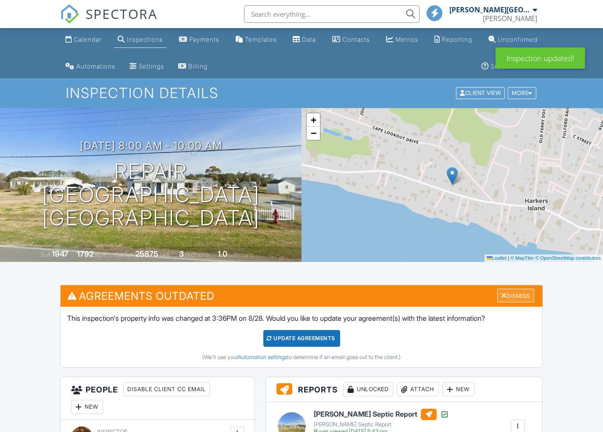
click at [508, 296] on div "Dismiss" at bounding box center [516, 296] width 37 height 14
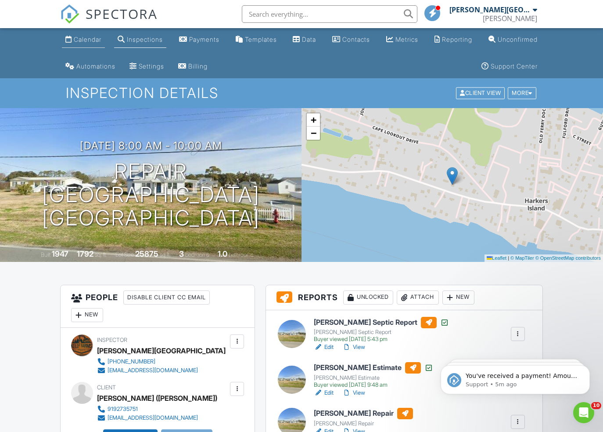
click at [89, 40] on div "Calendar" at bounding box center [88, 39] width 28 height 7
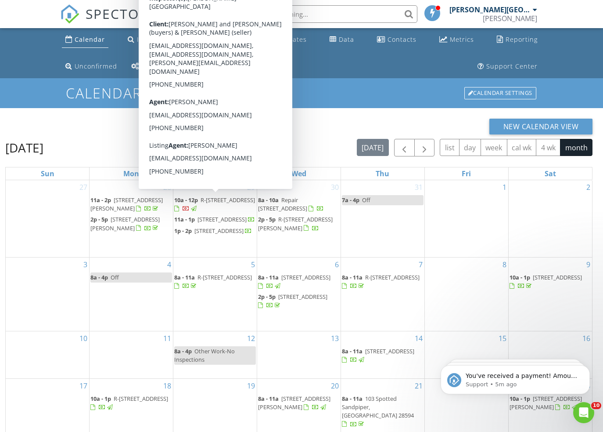
click at [206, 204] on span "R-[STREET_ADDRESS]" at bounding box center [228, 200] width 54 height 8
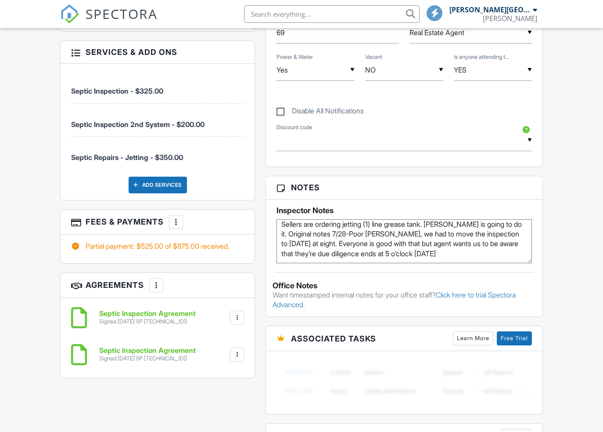
click at [176, 217] on div at bounding box center [176, 221] width 9 height 9
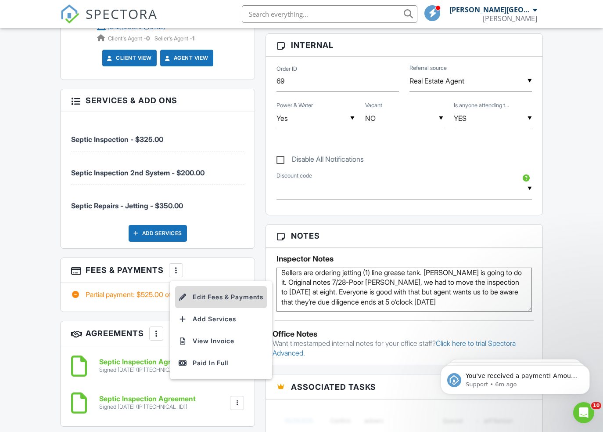
click at [207, 286] on li "Edit Fees & Payments" at bounding box center [221, 297] width 92 height 22
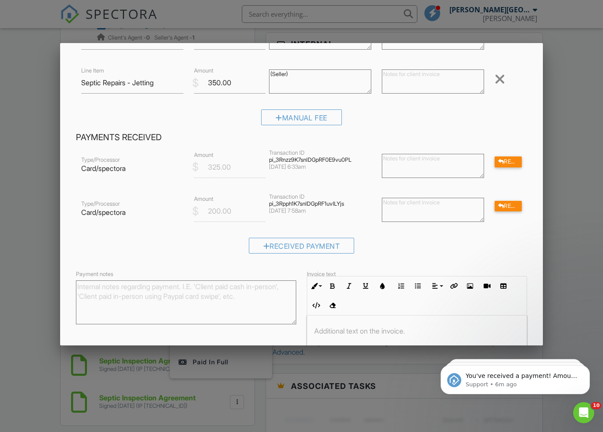
scroll to position [125, 0]
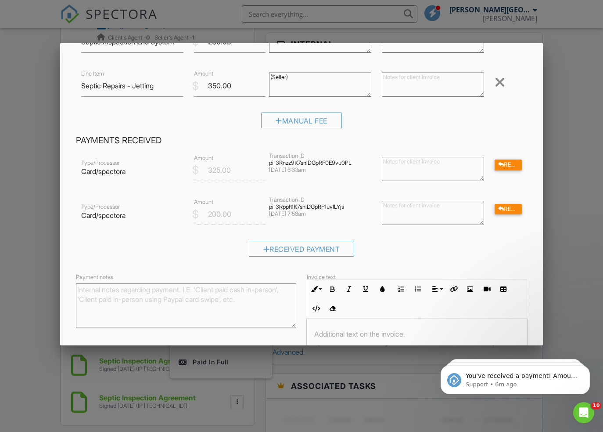
click at [37, 277] on div at bounding box center [301, 226] width 603 height 540
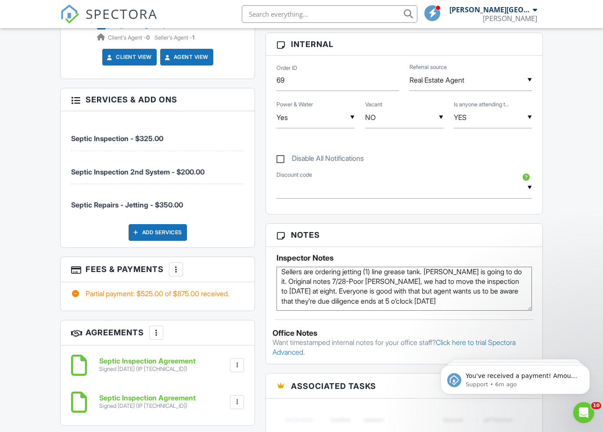
scroll to position [581, 0]
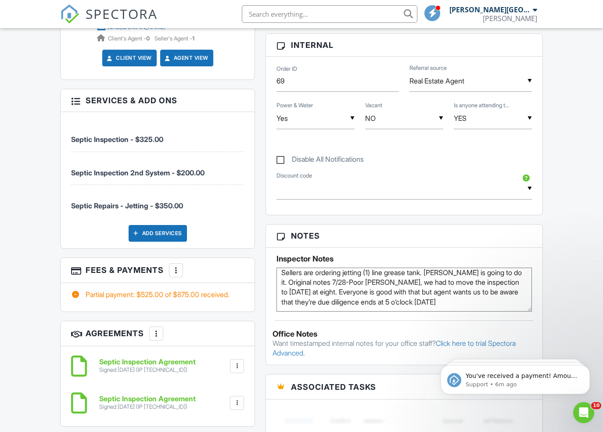
click at [176, 266] on div at bounding box center [176, 270] width 9 height 9
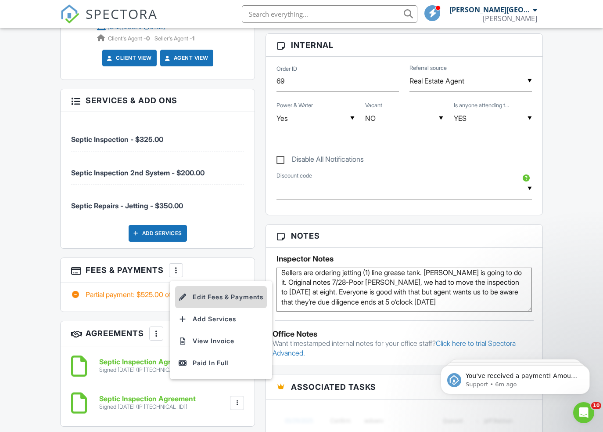
click at [207, 286] on li "Edit Fees & Payments" at bounding box center [221, 297] width 92 height 22
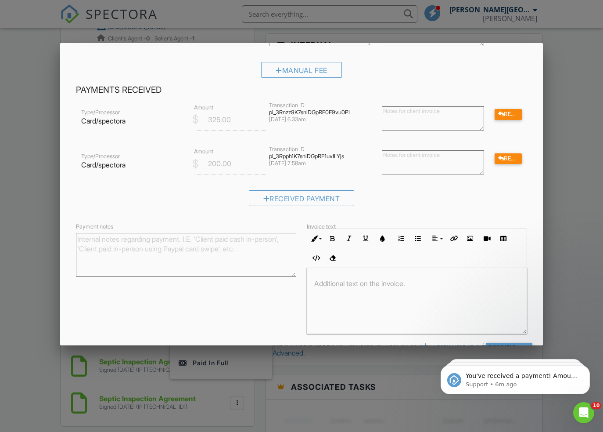
scroll to position [187, 0]
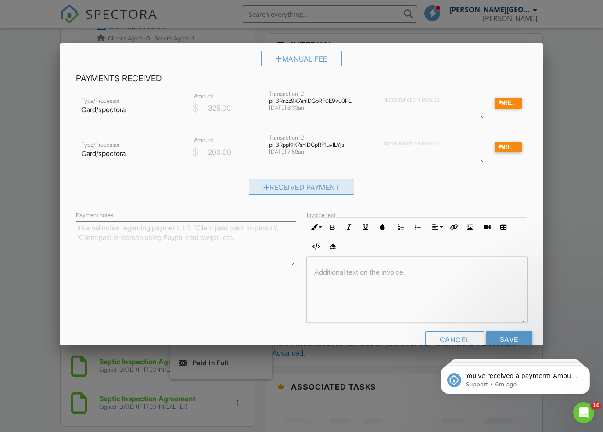
click at [289, 187] on div "Received Payment" at bounding box center [302, 187] width 106 height 16
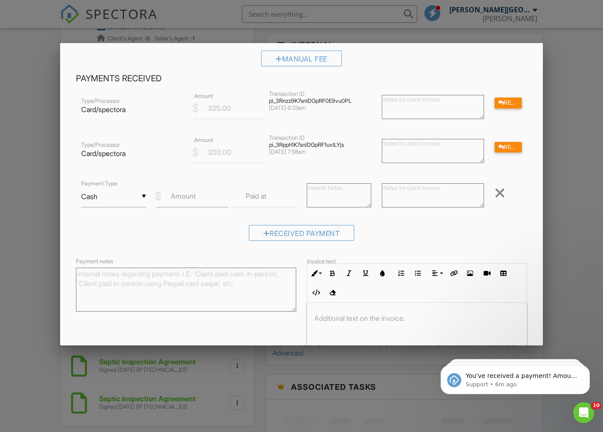
click at [176, 199] on label "Amount" at bounding box center [183, 196] width 25 height 10
click at [176, 199] on input "Amount" at bounding box center [193, 197] width 72 height 22
type input "350.00"
click at [329, 187] on textarea at bounding box center [339, 195] width 65 height 24
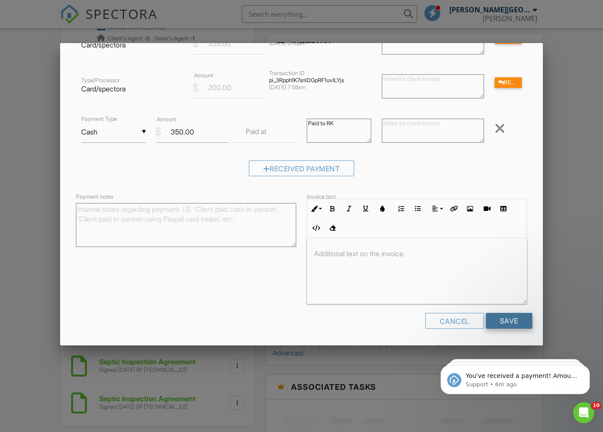
type textarea "Paid to RK"
click at [508, 322] on input "Save" at bounding box center [509, 321] width 47 height 16
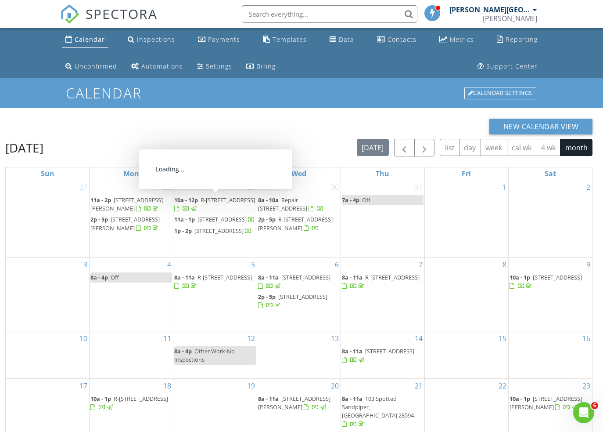
click at [216, 202] on span "R-[STREET_ADDRESS]" at bounding box center [228, 200] width 54 height 8
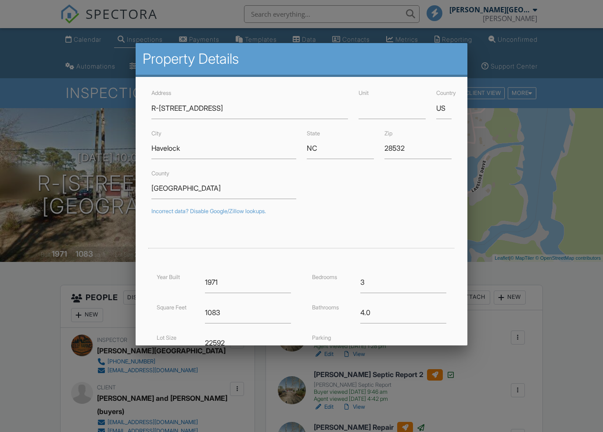
drag, startPoint x: 159, startPoint y: 108, endPoint x: 149, endPoint y: 121, distance: 16.7
click at [159, 108] on input "R-111 Lakeside Dr" at bounding box center [250, 108] width 197 height 22
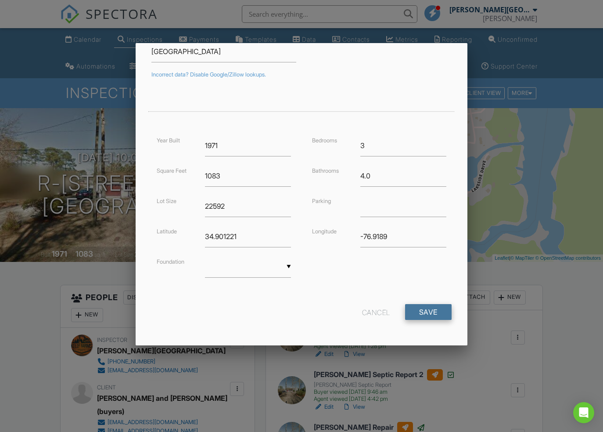
type input "Repair [STREET_ADDRESS]"
click at [427, 314] on input "Save" at bounding box center [428, 312] width 47 height 16
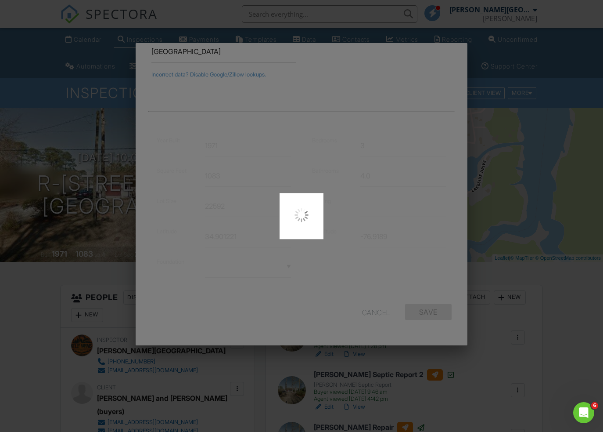
type input "34.90122059999999"
type input "-76.9189002"
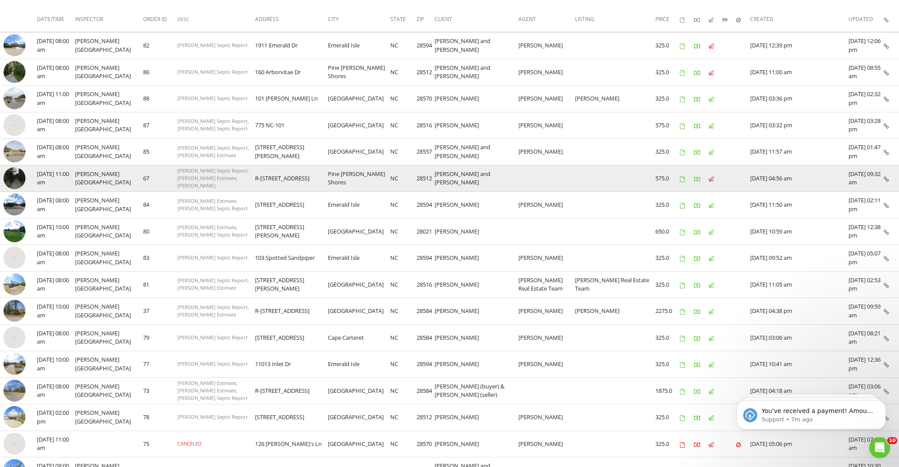
scroll to position [130, 0]
click at [299, 177] on td "R-[STREET_ADDRESS]" at bounding box center [291, 177] width 73 height 27
click at [285, 177] on td "R-[STREET_ADDRESS]" at bounding box center [291, 177] width 73 height 27
click at [260, 177] on td "R-[STREET_ADDRESS]" at bounding box center [291, 177] width 73 height 27
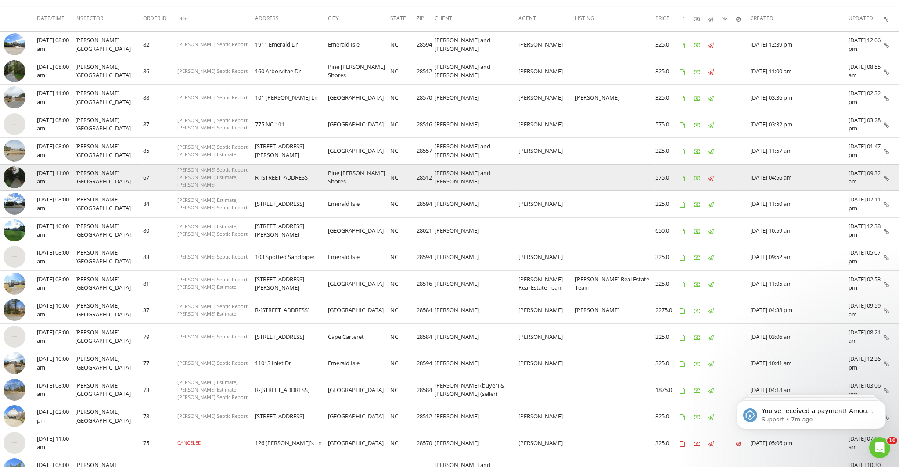
click at [603, 177] on icon at bounding box center [711, 179] width 6 height 6
click at [22, 175] on img at bounding box center [15, 177] width 22 height 22
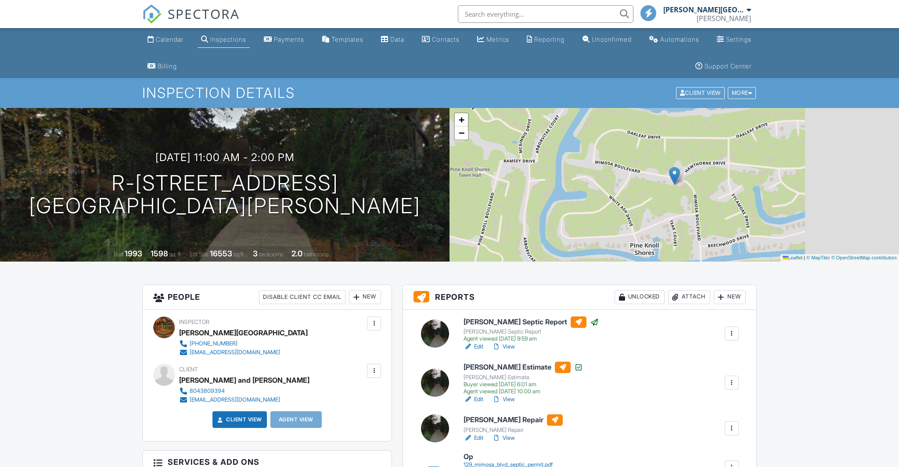
click at [305, 185] on h1 "R-[STREET_ADDRESS] [GEOGRAPHIC_DATA][PERSON_NAME]" at bounding box center [225, 195] width 392 height 47
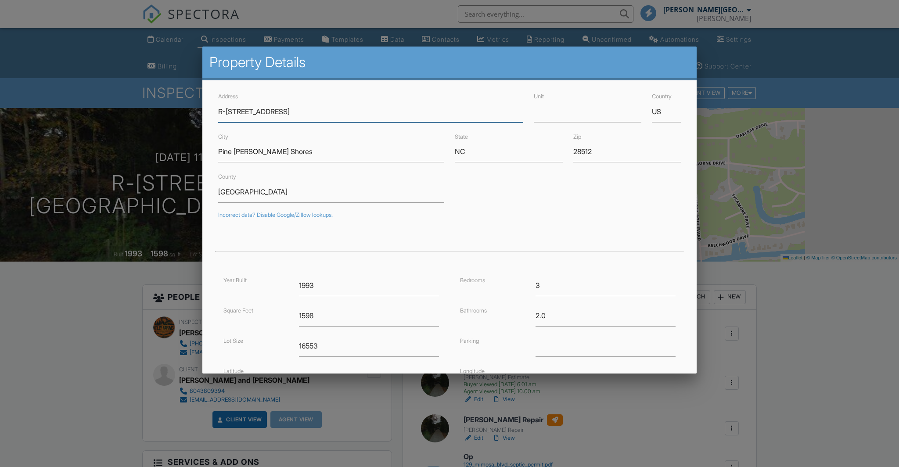
drag, startPoint x: 225, startPoint y: 110, endPoint x: 221, endPoint y: 116, distance: 7.3
click at [224, 111] on input "R-129 Mimosa Blvd" at bounding box center [370, 112] width 305 height 22
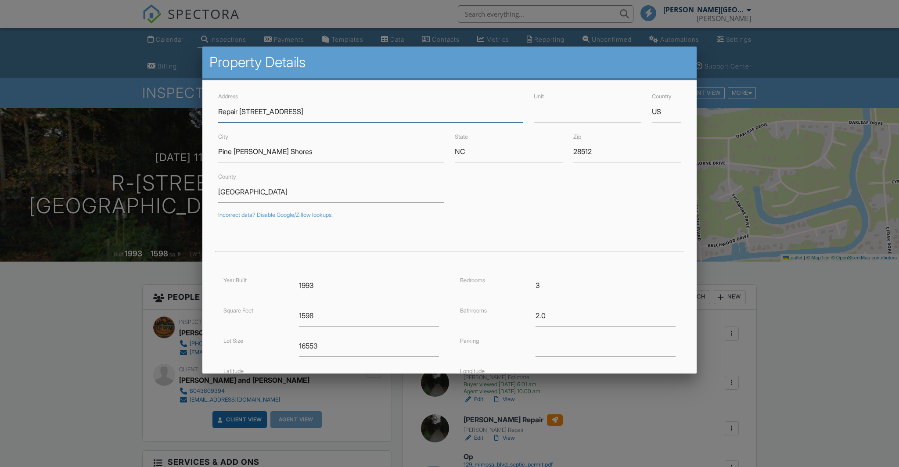
scroll to position [112, 0]
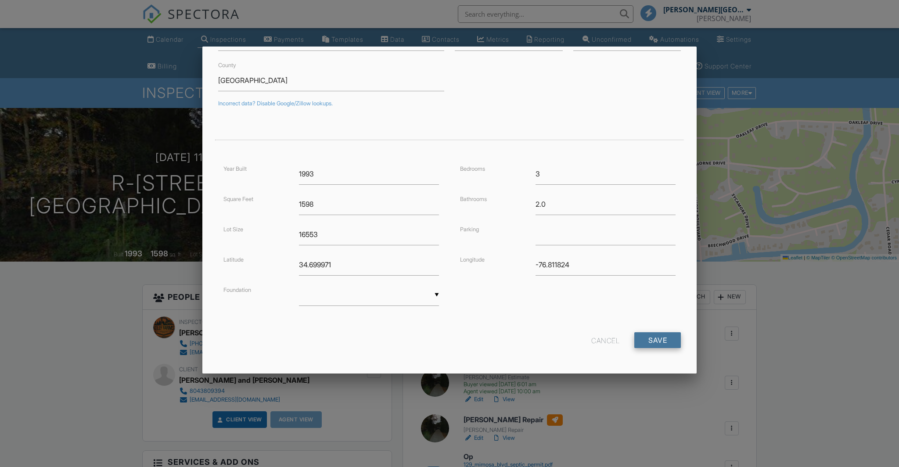
type input "Repair [STREET_ADDRESS]"
click at [643, 343] on input "Save" at bounding box center [658, 340] width 47 height 16
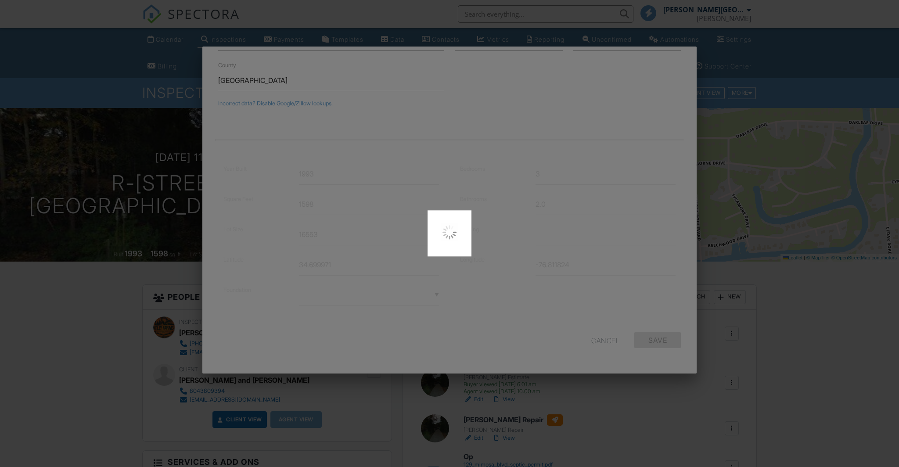
type input "34.6999705"
type input "-76.81182419999999"
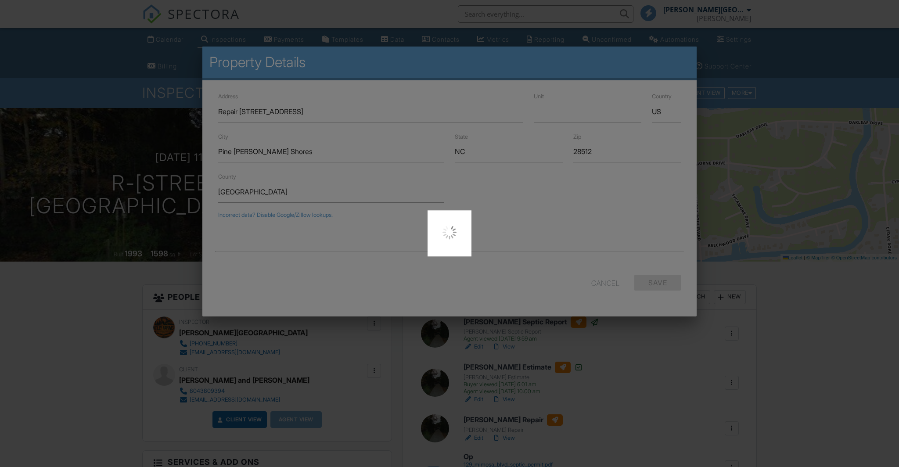
scroll to position [0, 0]
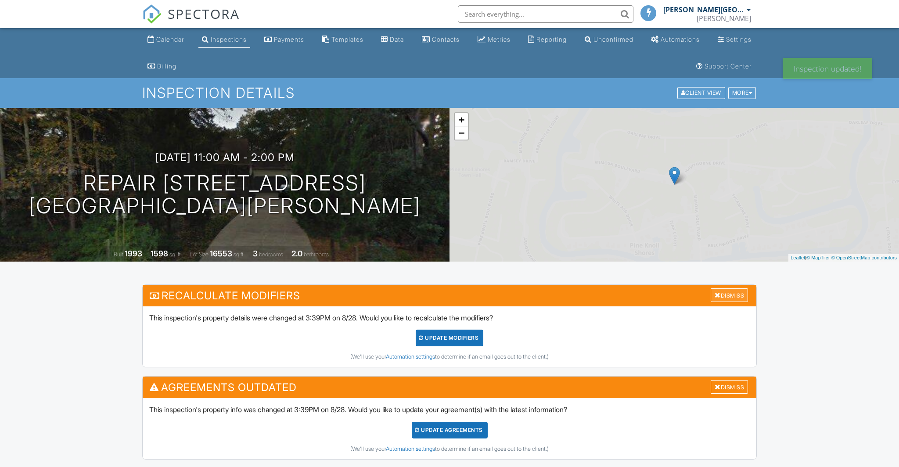
click at [734, 298] on div "Dismiss" at bounding box center [729, 296] width 37 height 14
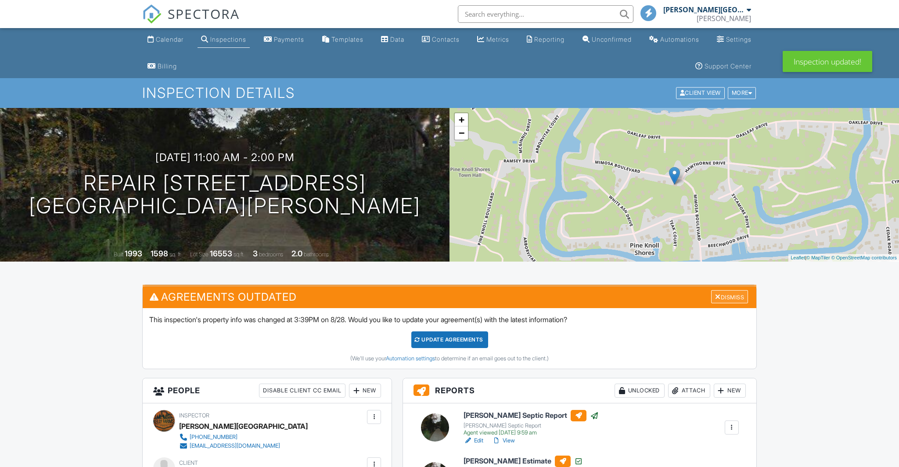
click at [733, 294] on h3 "Agreements Outdated Dismiss" at bounding box center [450, 297] width 614 height 22
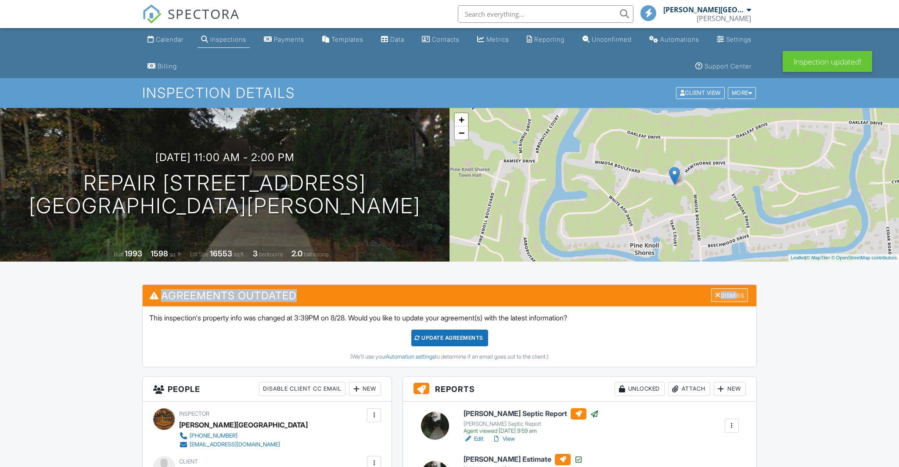
click at [733, 294] on div "Dismiss" at bounding box center [729, 296] width 37 height 14
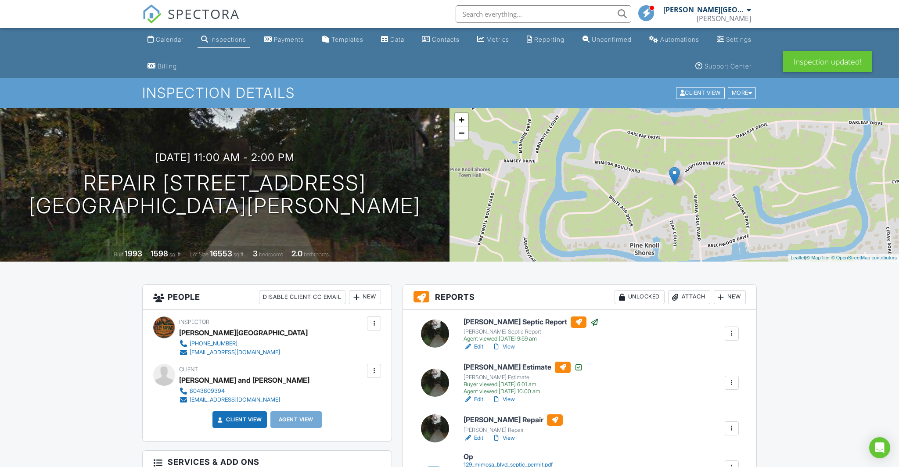
click at [224, 42] on div "Inspections" at bounding box center [228, 39] width 36 height 7
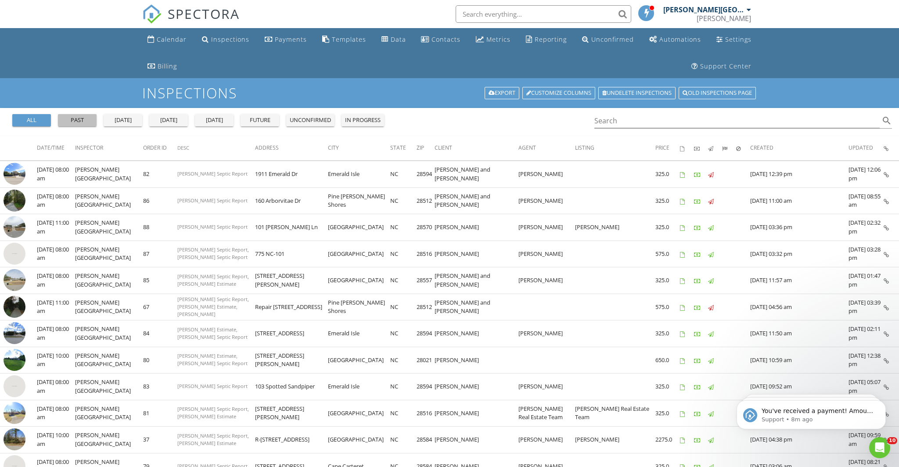
click at [83, 123] on div "past" at bounding box center [77, 120] width 32 height 9
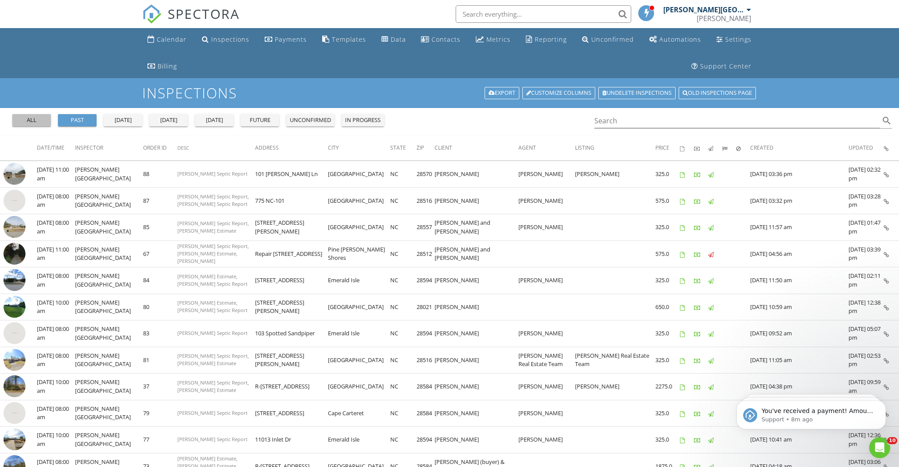
click at [30, 119] on div "all" at bounding box center [32, 120] width 32 height 9
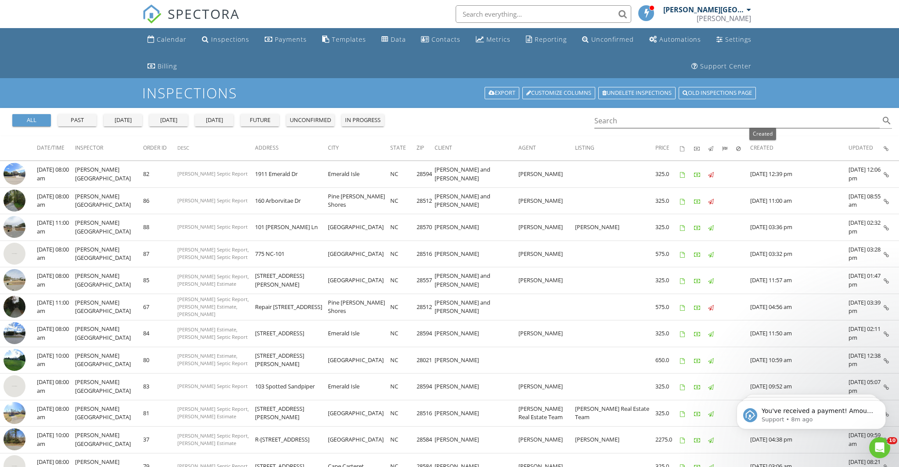
click at [764, 148] on span "Created" at bounding box center [762, 147] width 23 height 7
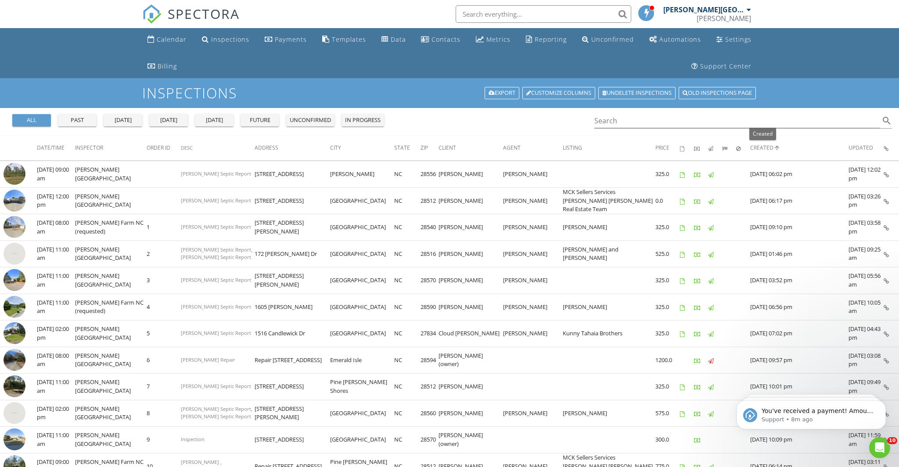
click at [778, 149] on icon "arrow_upward" at bounding box center [777, 147] width 7 height 7
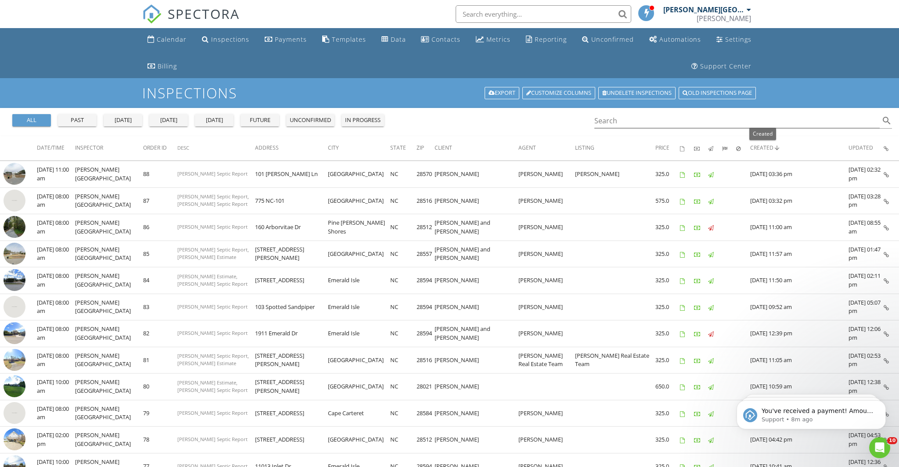
click at [778, 149] on icon "arrow_upward" at bounding box center [777, 147] width 7 height 7
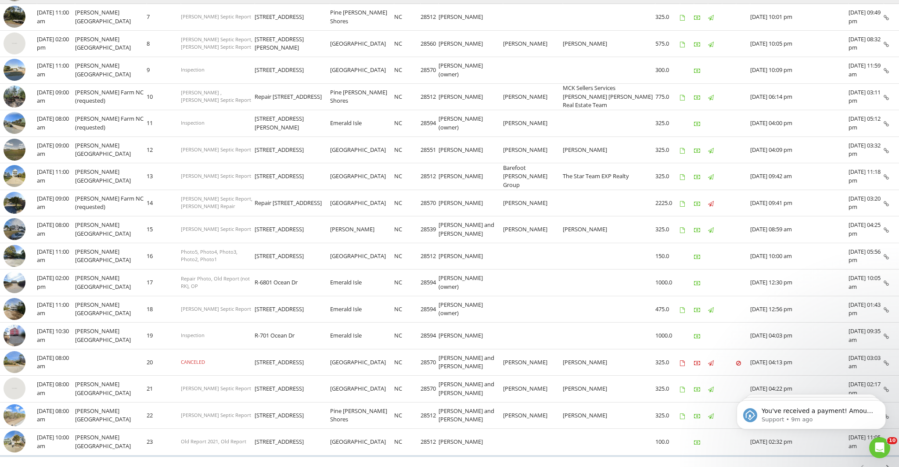
scroll to position [373, 0]
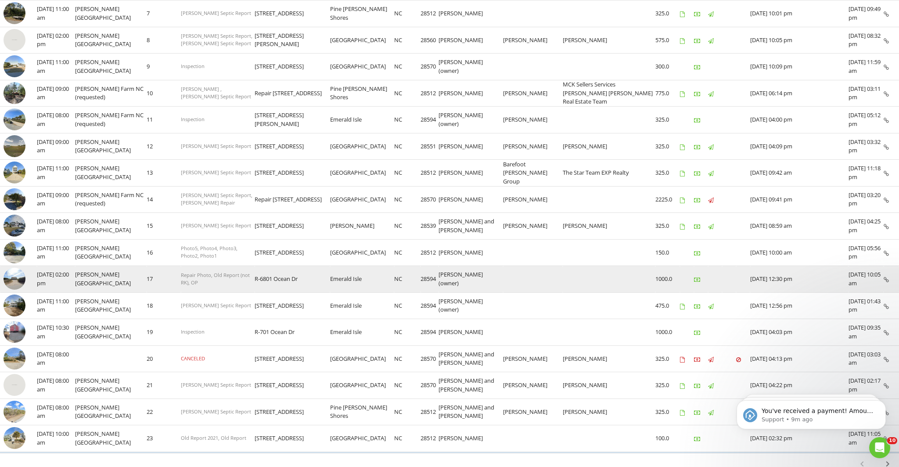
click at [282, 274] on td "R-6801 Ocean Dr" at bounding box center [293, 279] width 76 height 27
click at [18, 274] on img at bounding box center [15, 279] width 22 height 22
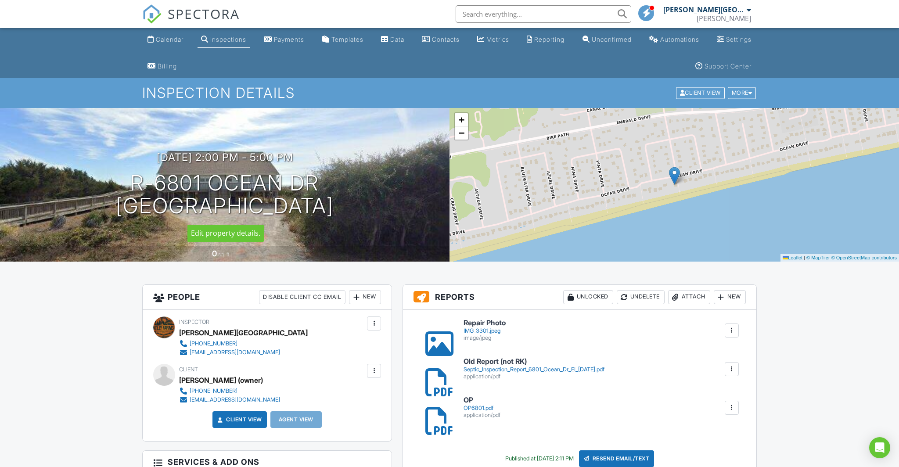
click at [0, 0] on div at bounding box center [0, 0] width 0 height 0
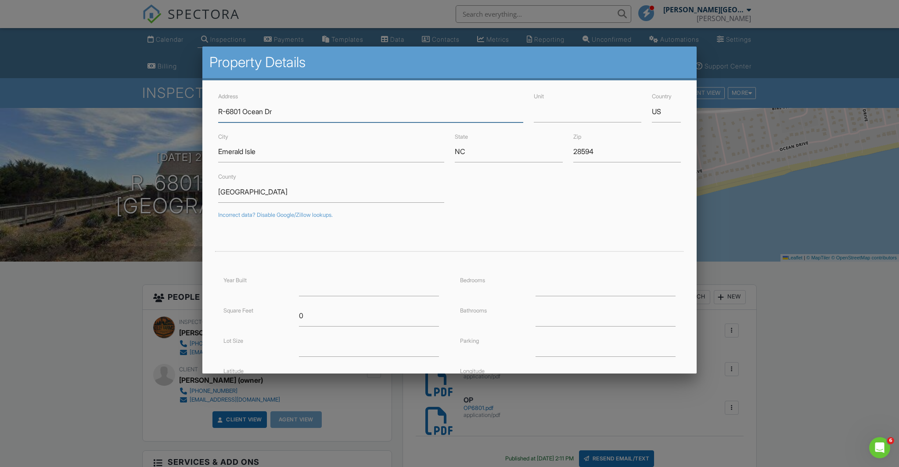
click at [225, 113] on input "R-6801 Ocean Dr" at bounding box center [370, 112] width 305 height 22
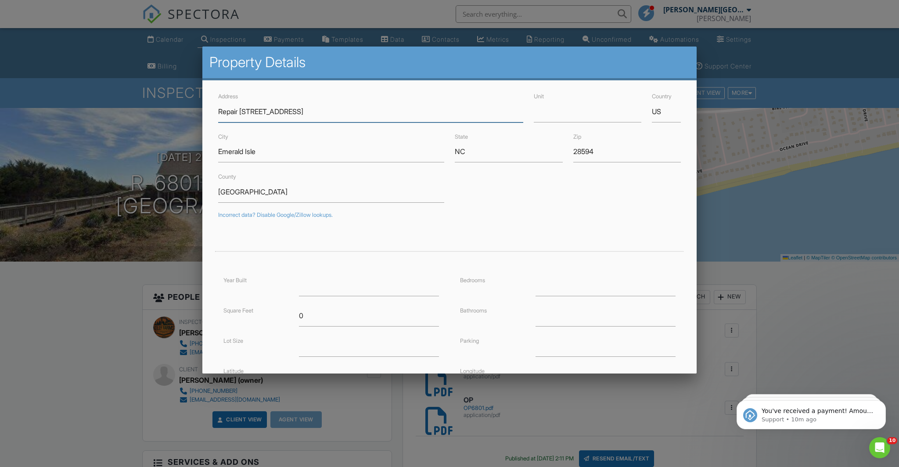
scroll to position [112, 0]
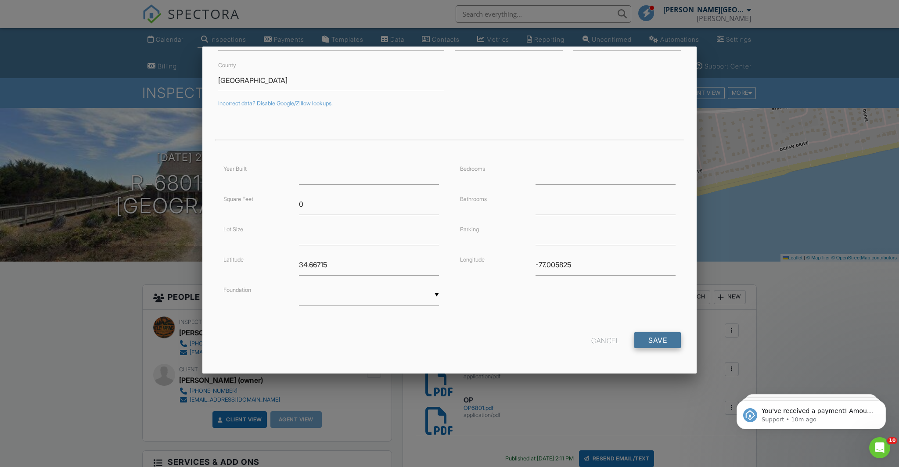
type input "Repair [STREET_ADDRESS]"
click at [653, 343] on input "Save" at bounding box center [658, 340] width 47 height 16
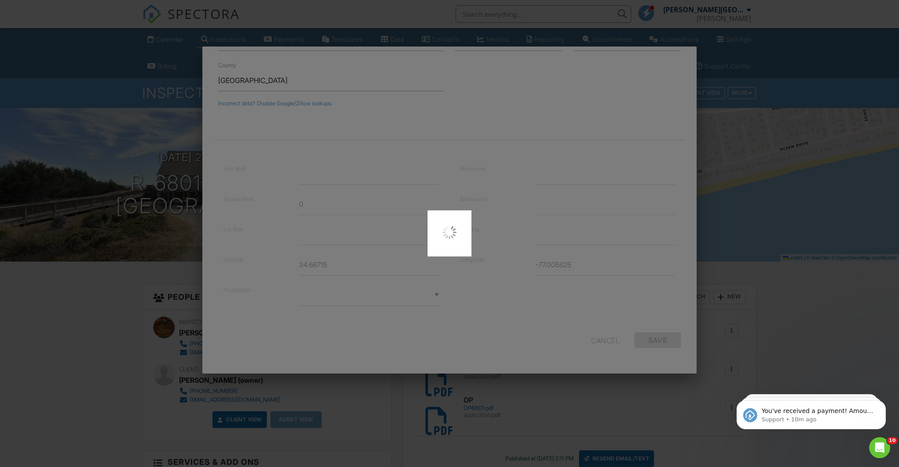
type input "34.6671504"
type input "-77.0058251"
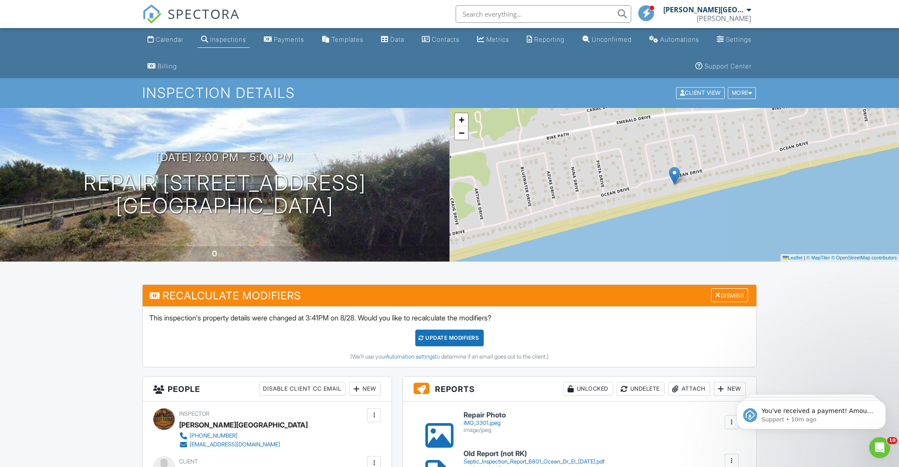
click at [734, 295] on div "Dismiss" at bounding box center [729, 296] width 37 height 14
